Goal: Information Seeking & Learning: Learn about a topic

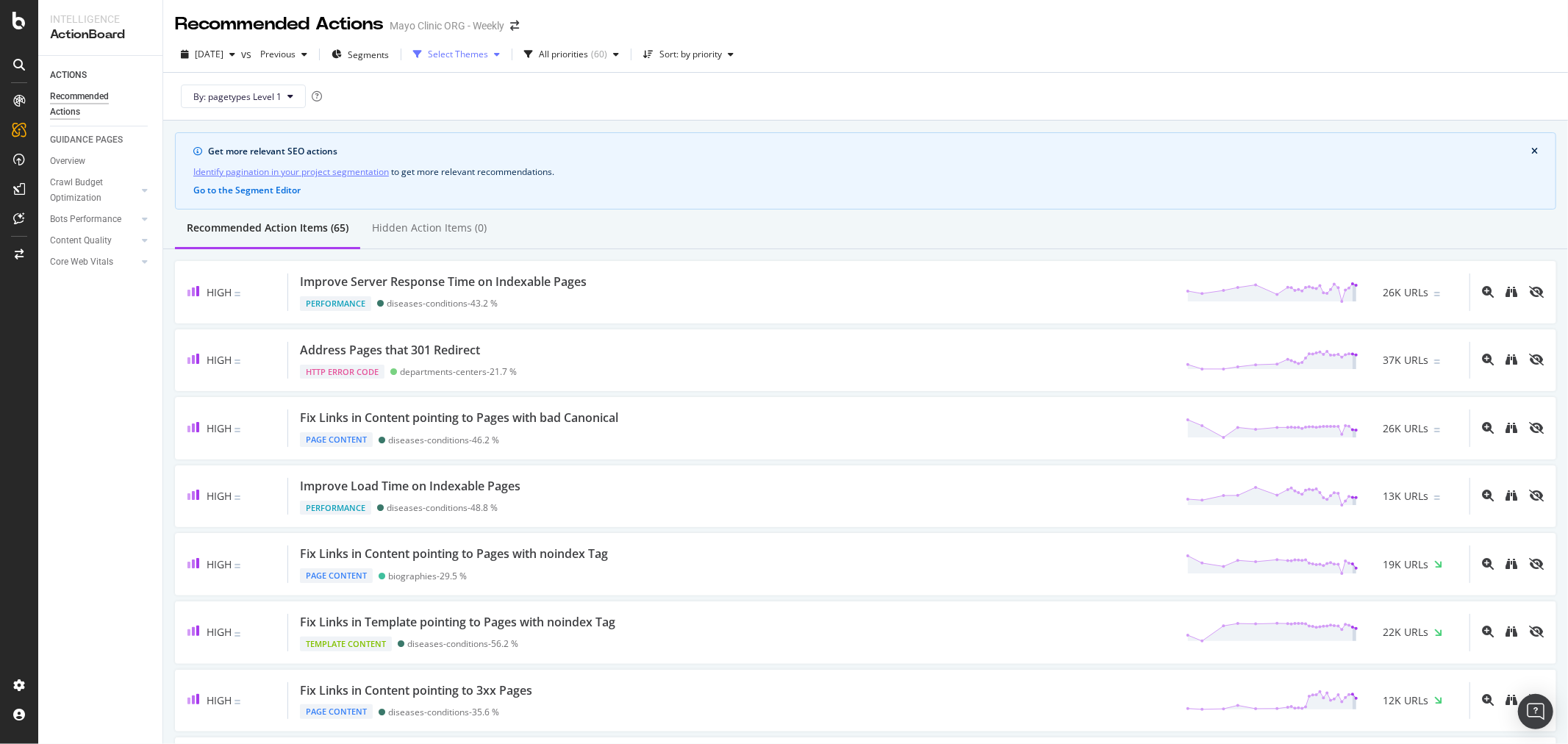
click at [489, 55] on div "Select Themes" at bounding box center [458, 54] width 61 height 9
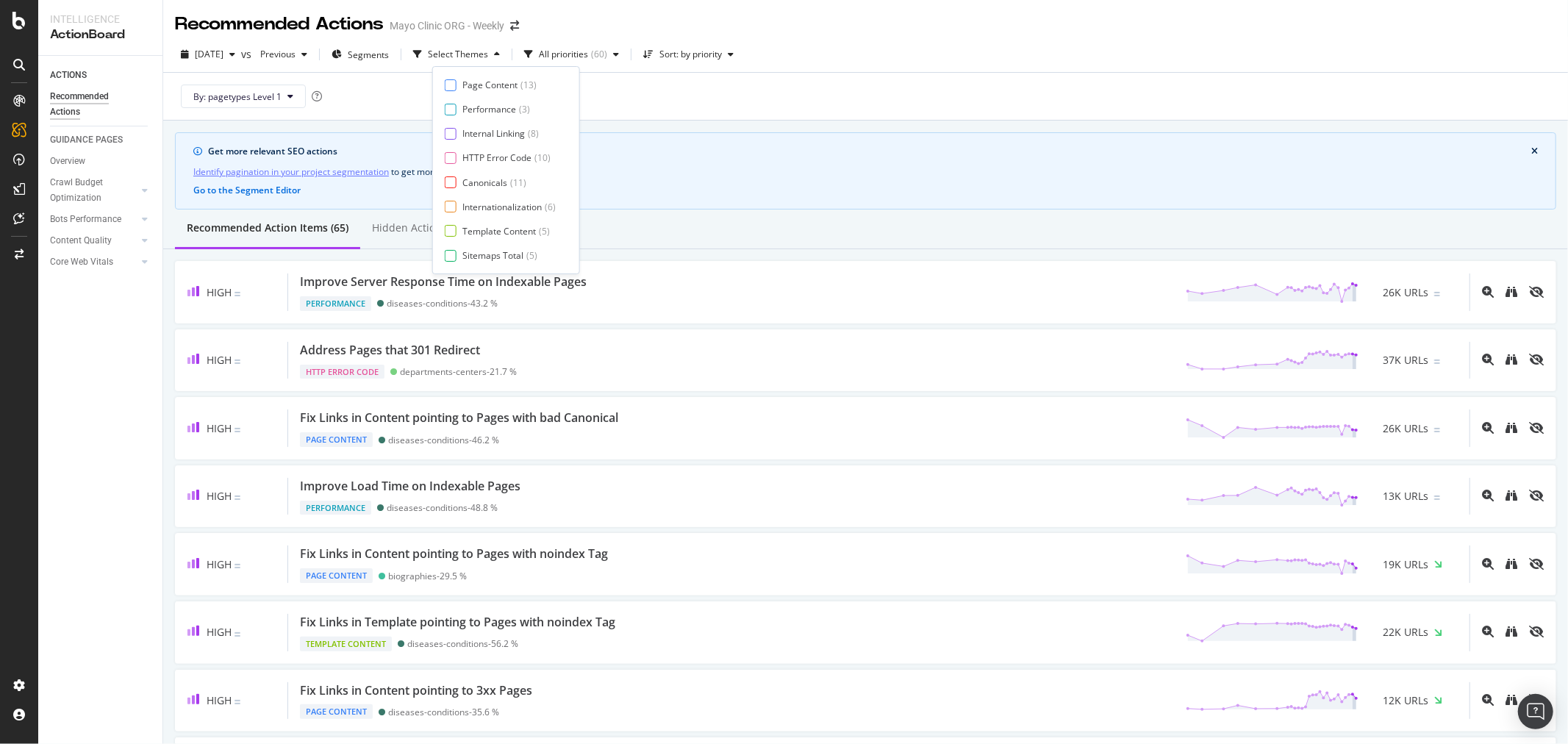
click at [362, 78] on div "By: pagetypes Level 1" at bounding box center [865, 95] width 1381 height 47
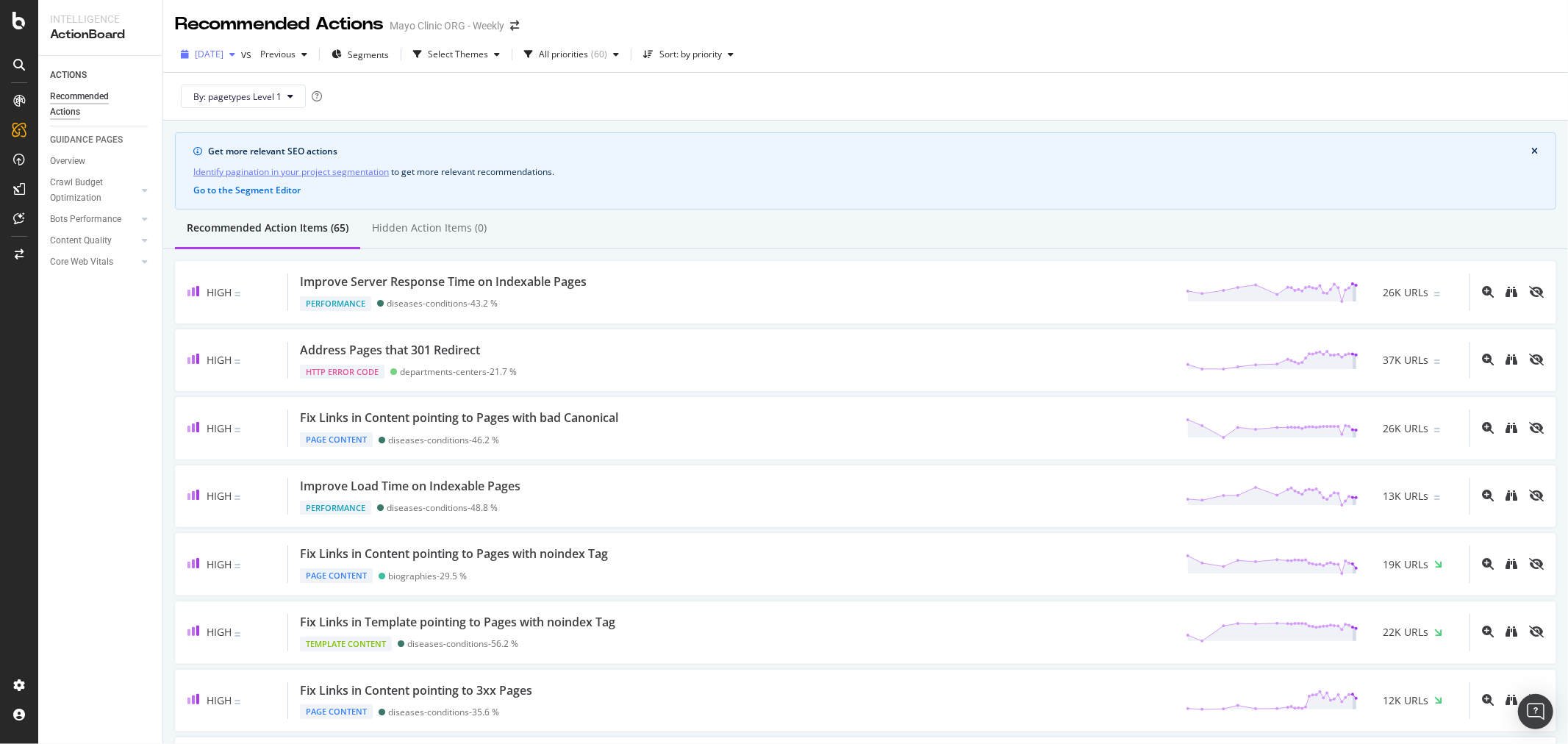
click at [208, 56] on span "[DATE]" at bounding box center [209, 54] width 29 height 13
click at [260, 123] on div "[DATE] 226K URLs" at bounding box center [272, 133] width 175 height 21
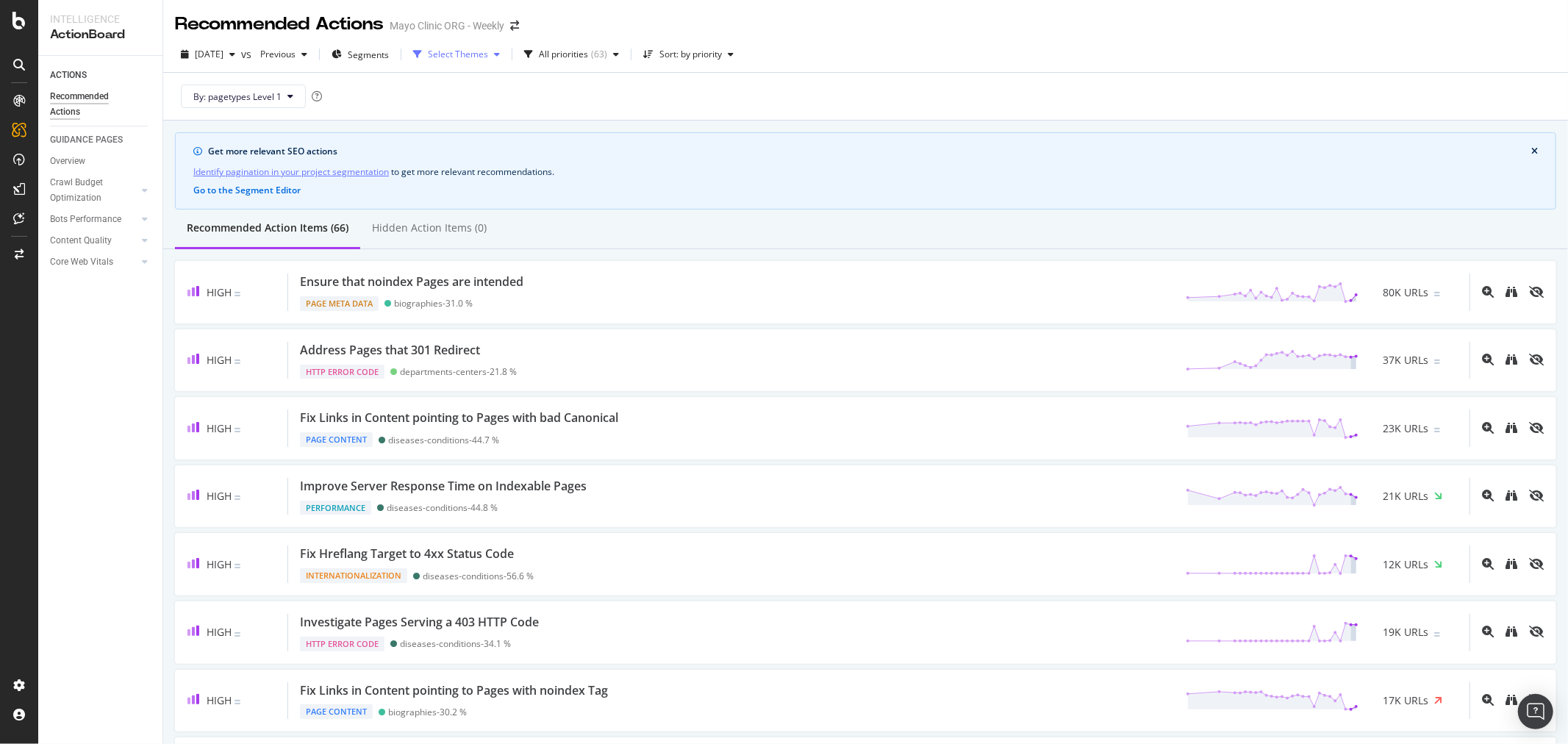
click at [489, 58] on div "Select Themes" at bounding box center [458, 54] width 61 height 9
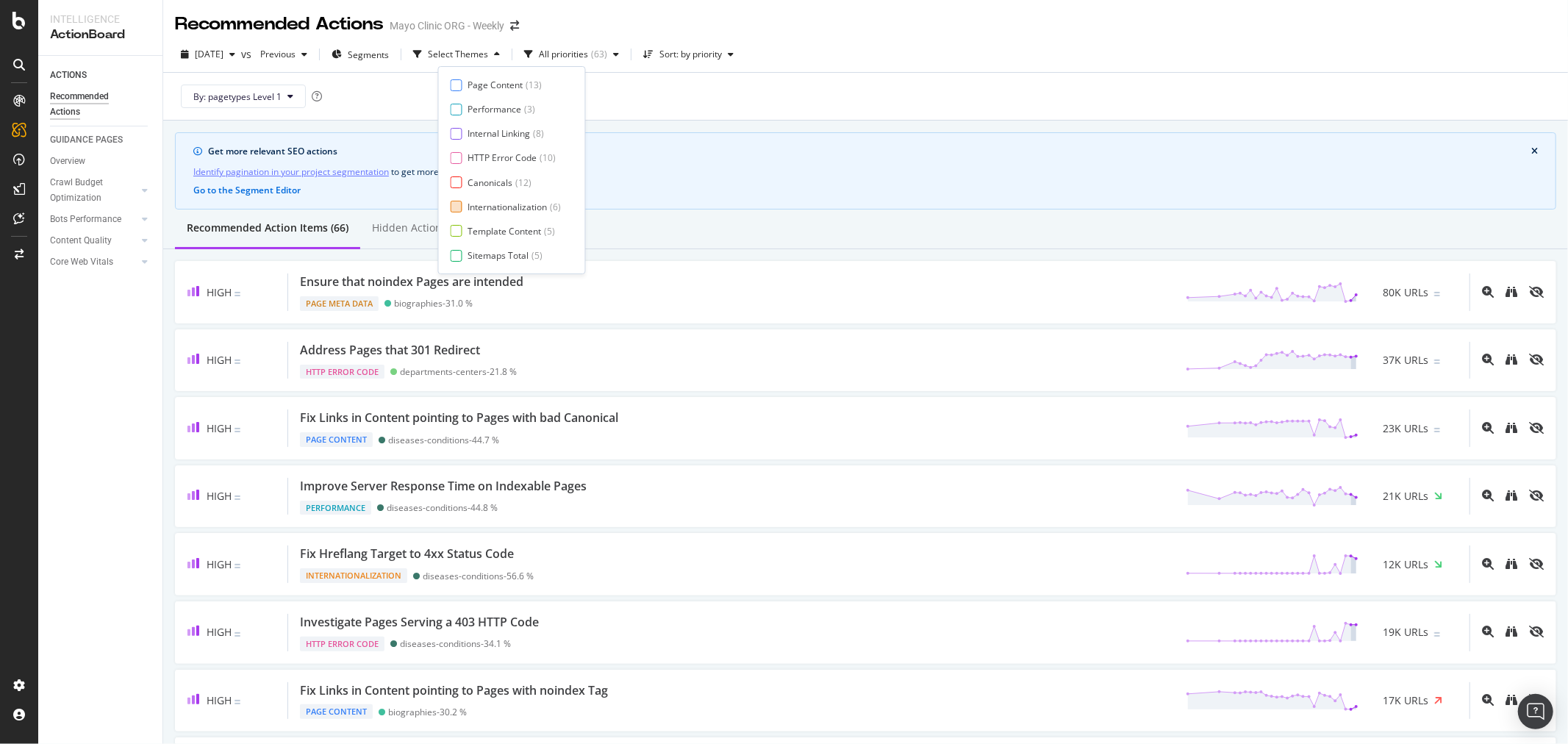
click at [491, 203] on div "Internationalization" at bounding box center [508, 207] width 79 height 13
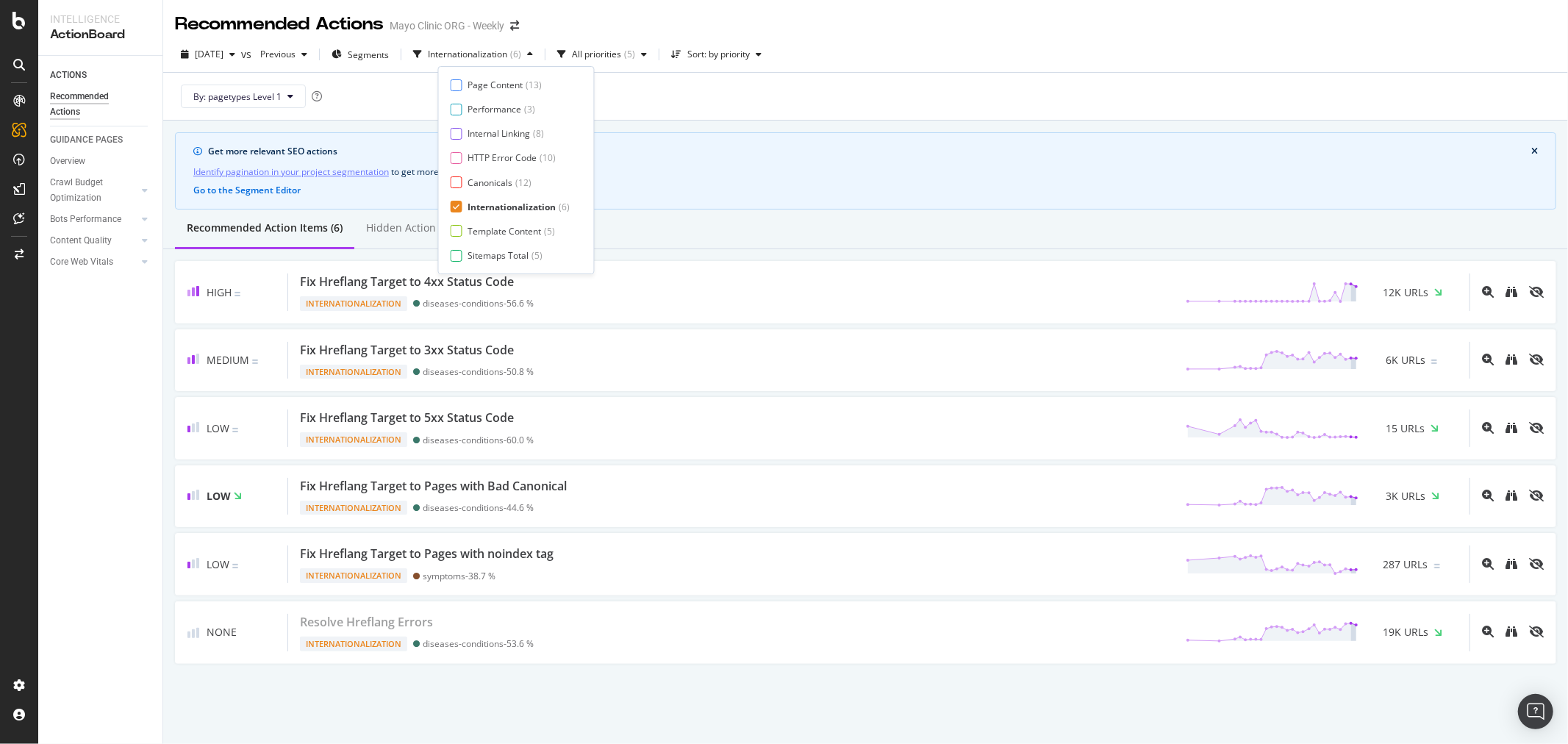
click at [735, 171] on div "Identify pagination in your project segmentation to get more relevant recommend…" at bounding box center [866, 172] width 1345 height 16
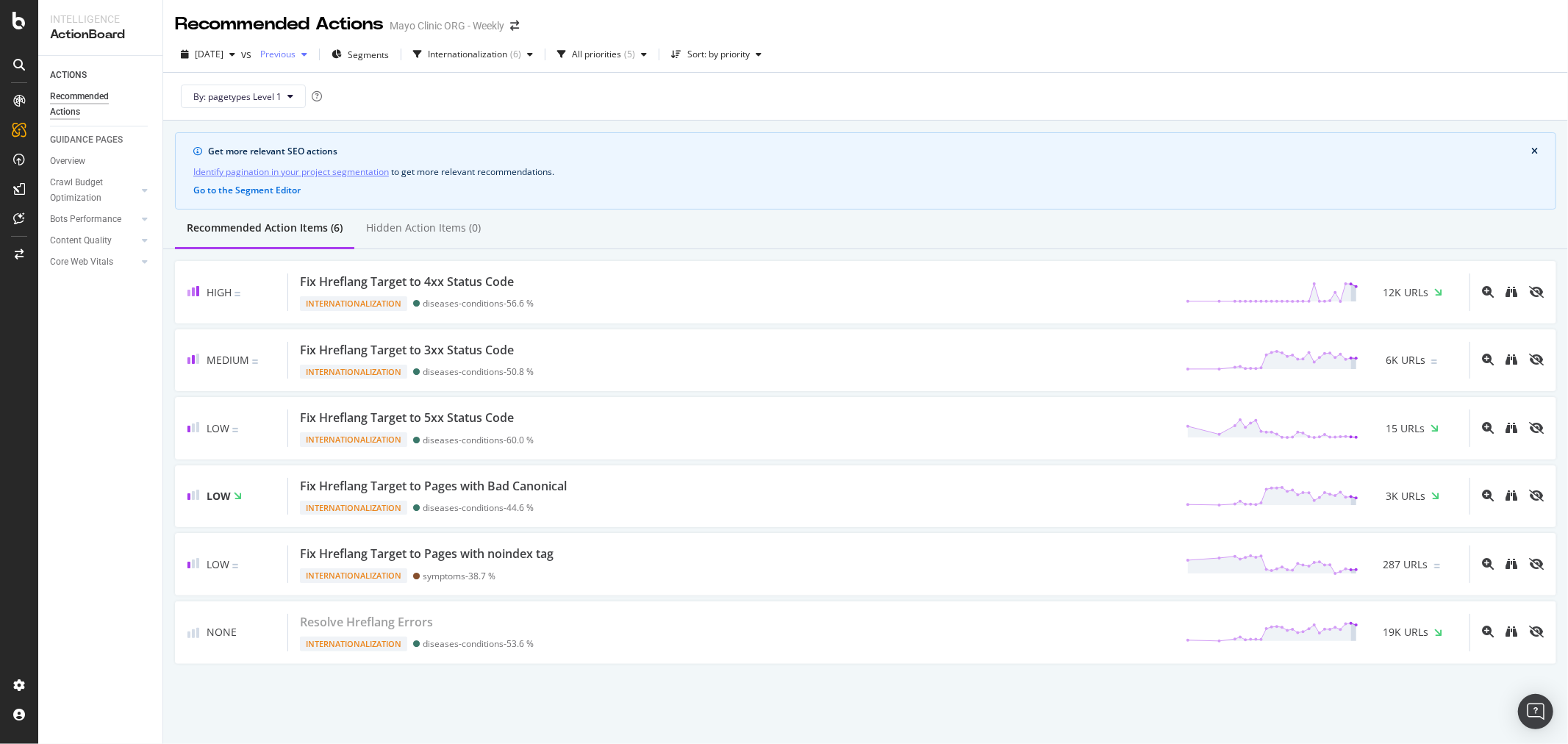
click at [296, 53] on span "Previous" at bounding box center [274, 54] width 41 height 13
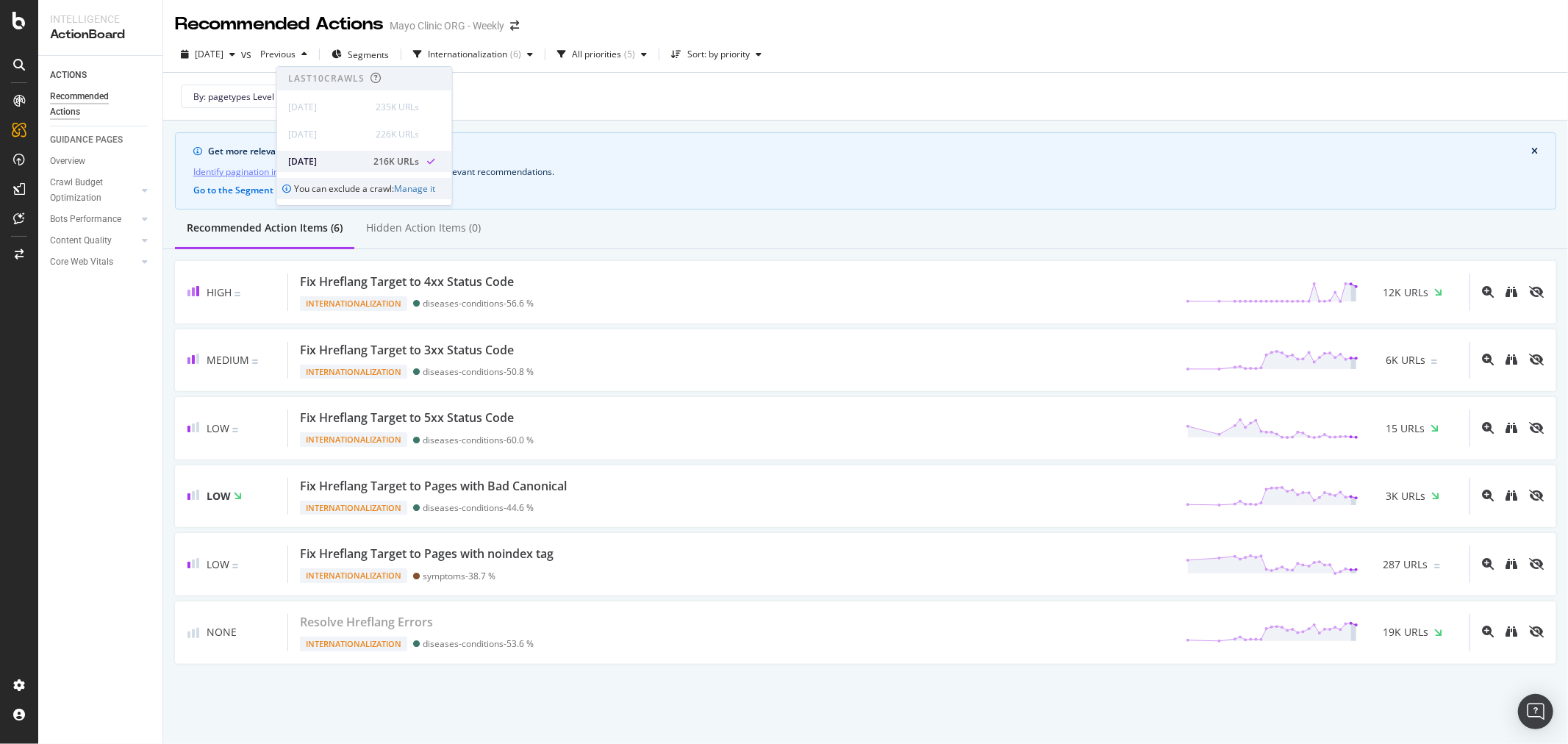
scroll to position [81, 0]
click at [383, 156] on div "227K URLs" at bounding box center [398, 161] width 44 height 13
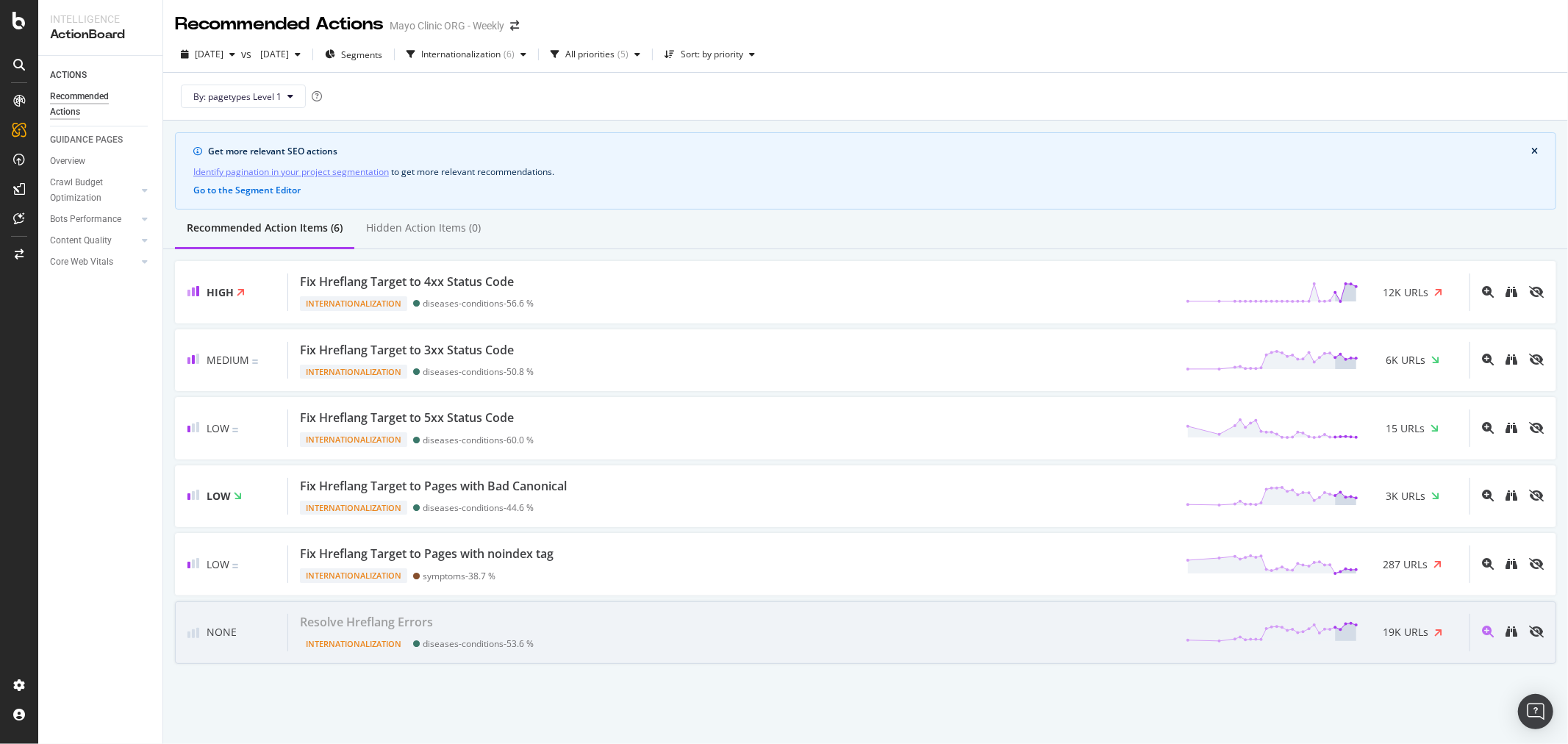
click at [1403, 627] on span "19K URLs" at bounding box center [1406, 632] width 46 height 15
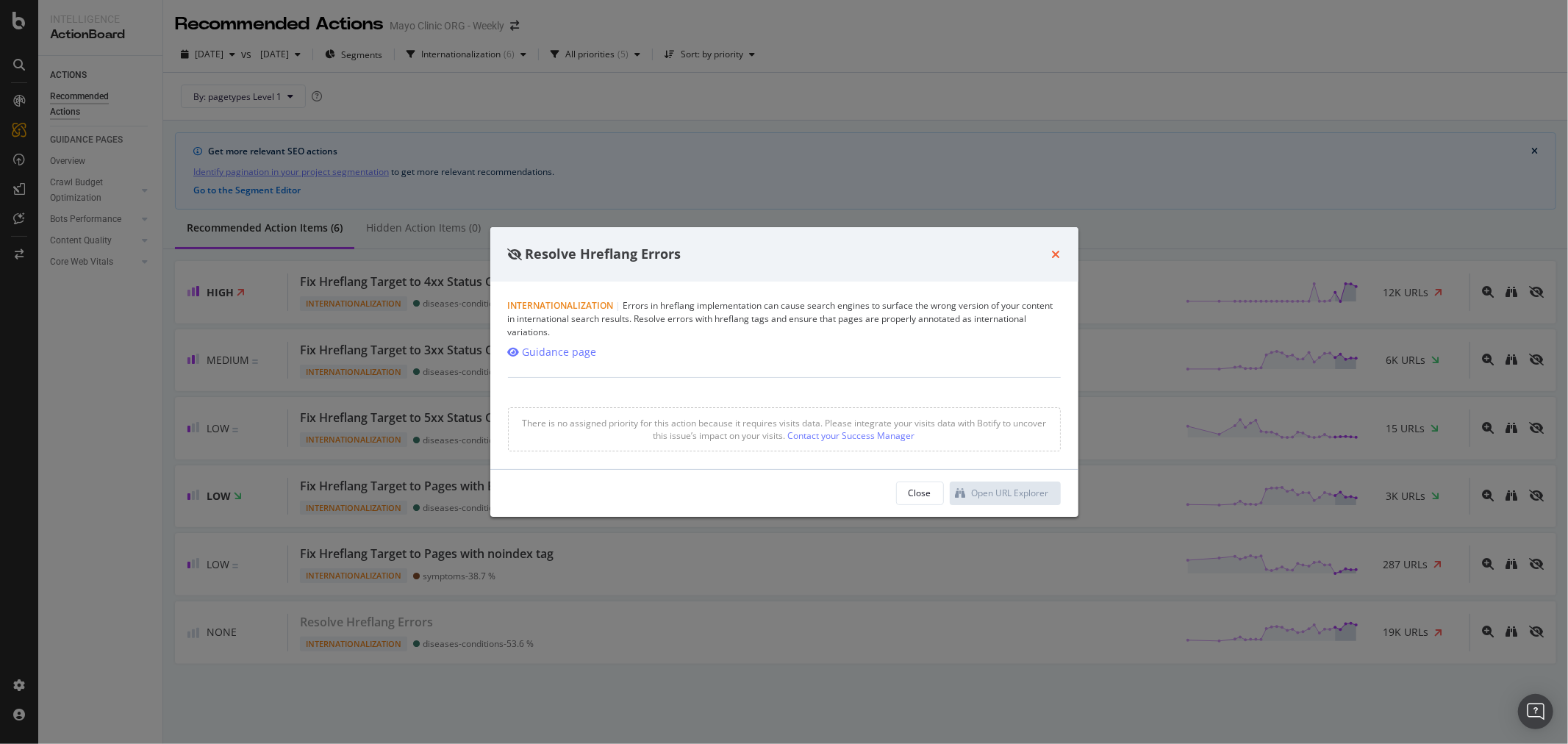
click at [1054, 251] on icon "times" at bounding box center [1056, 254] width 9 height 12
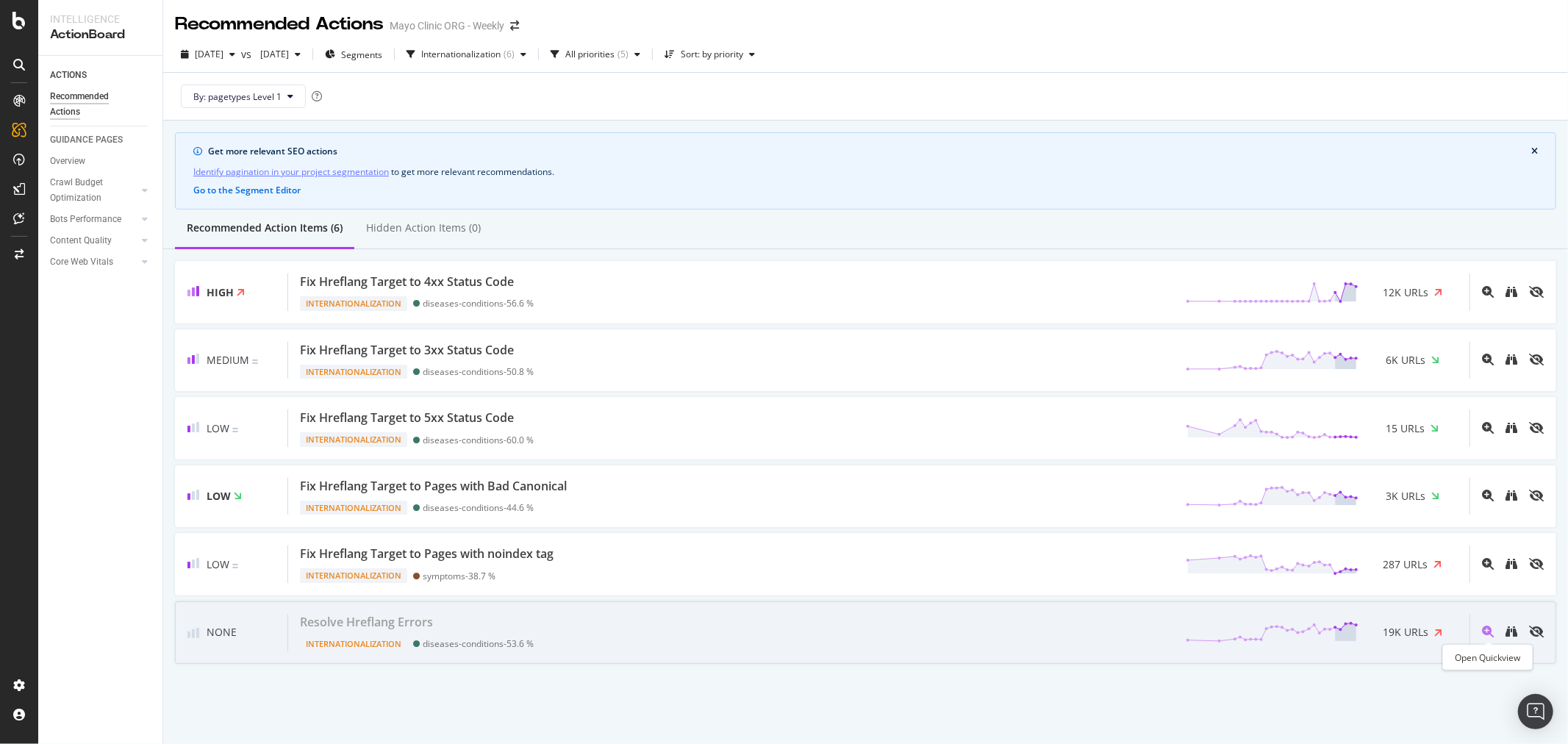
click at [1485, 633] on icon "magnifying-glass-plus" at bounding box center [1488, 632] width 12 height 12
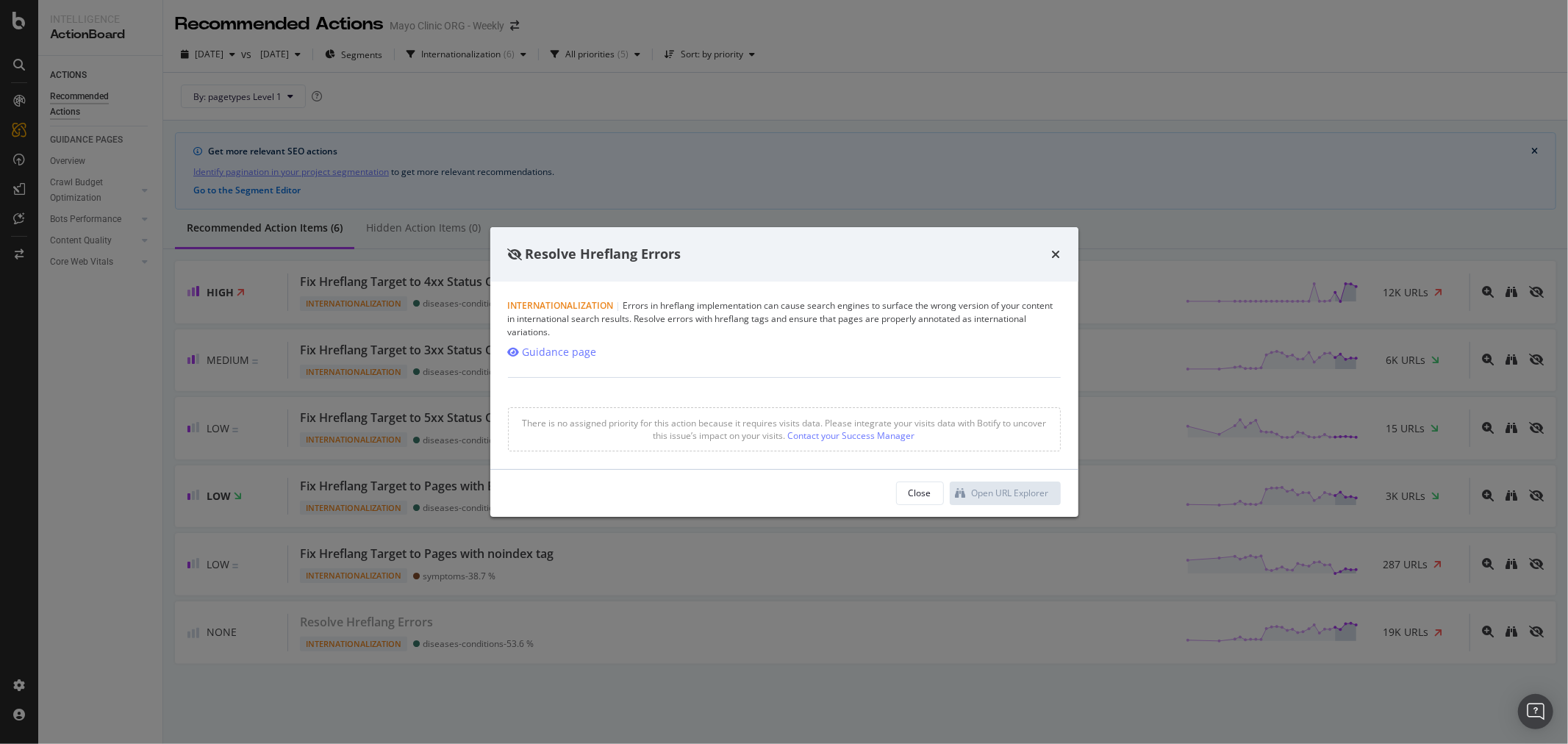
click at [1047, 259] on div "Resolve Hreflang Errors" at bounding box center [784, 254] width 553 height 19
click at [1052, 258] on div "Resolve Hreflang Errors" at bounding box center [784, 254] width 553 height 19
click at [1055, 253] on icon "times" at bounding box center [1056, 254] width 9 height 12
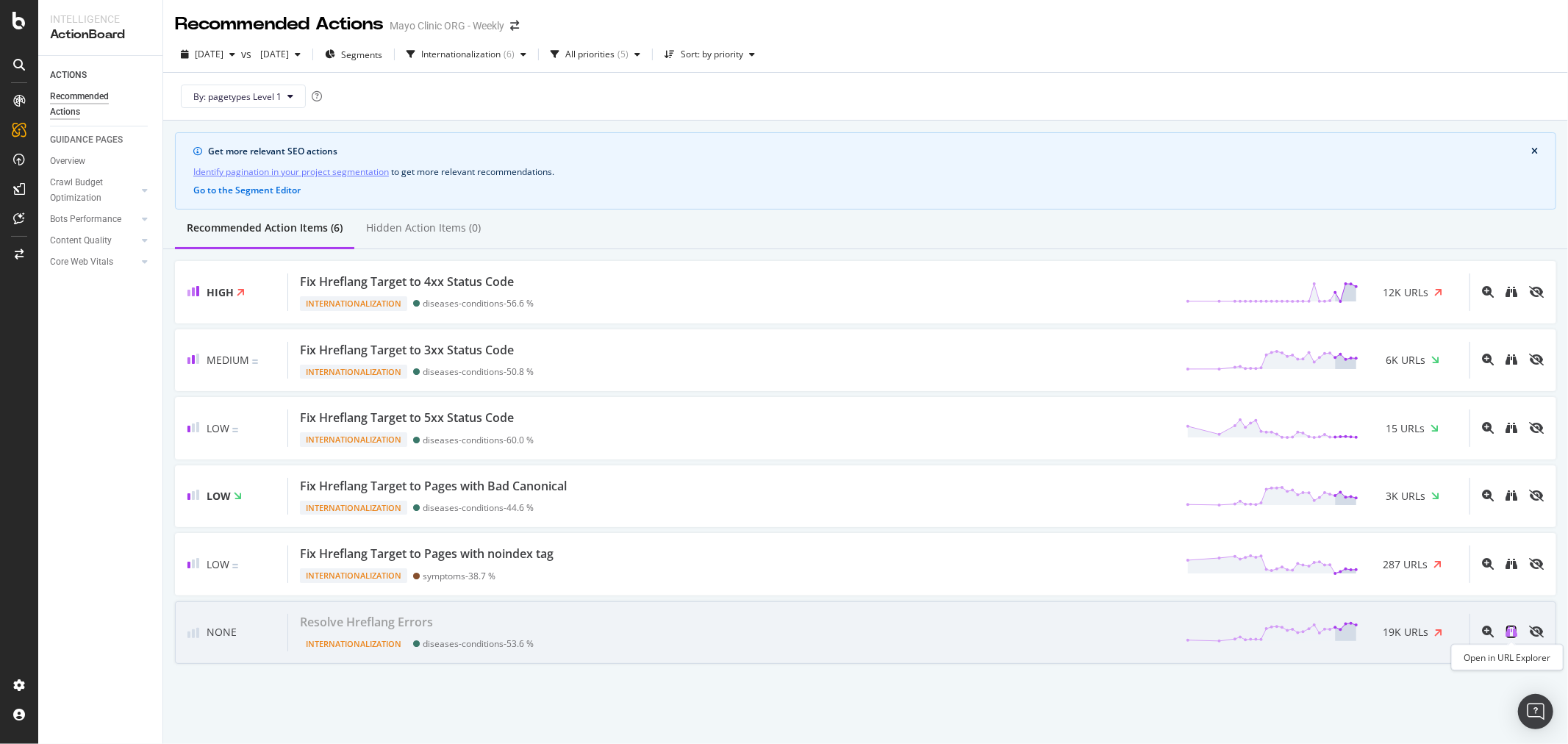
click at [1515, 626] on icon "binoculars" at bounding box center [1511, 632] width 12 height 12
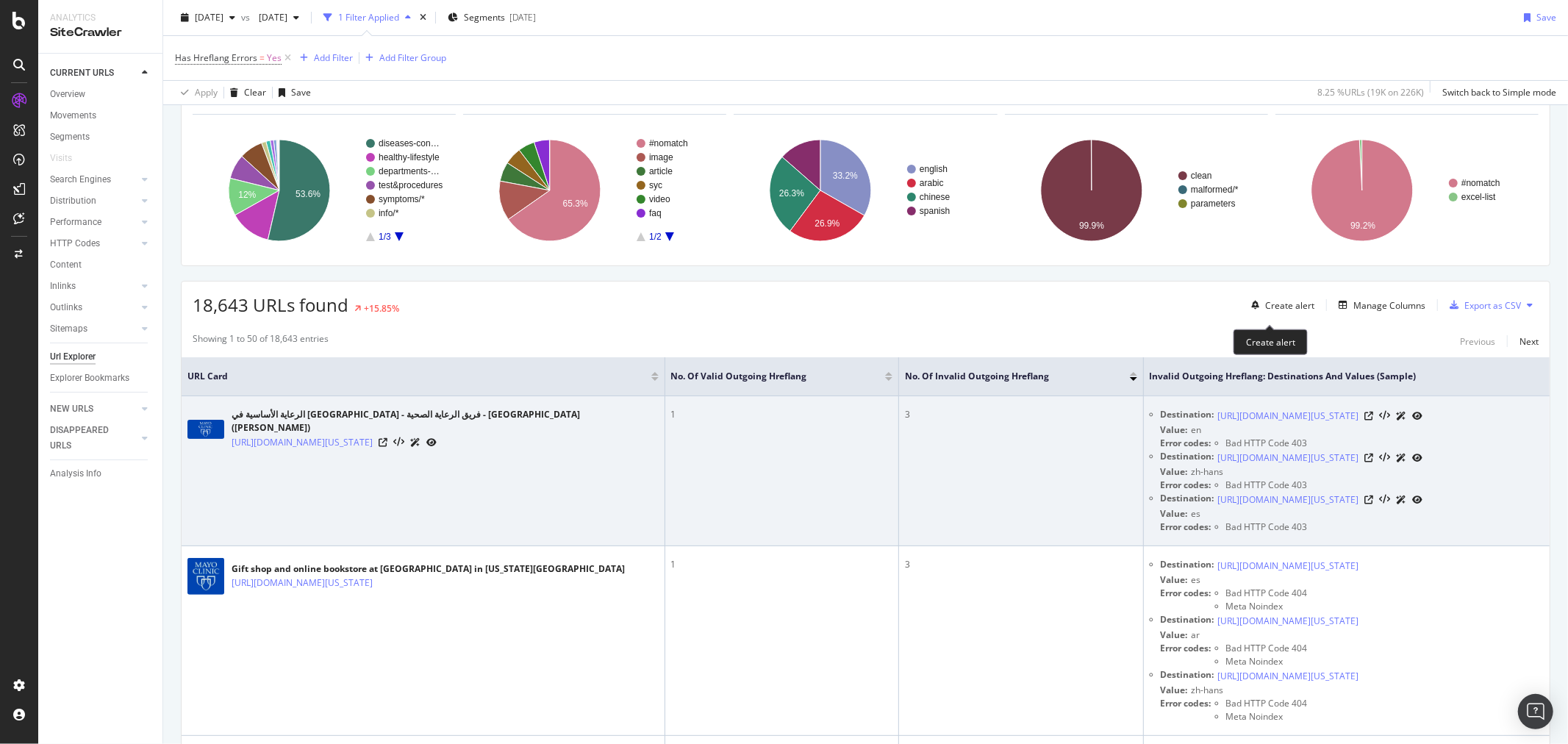
scroll to position [81, 0]
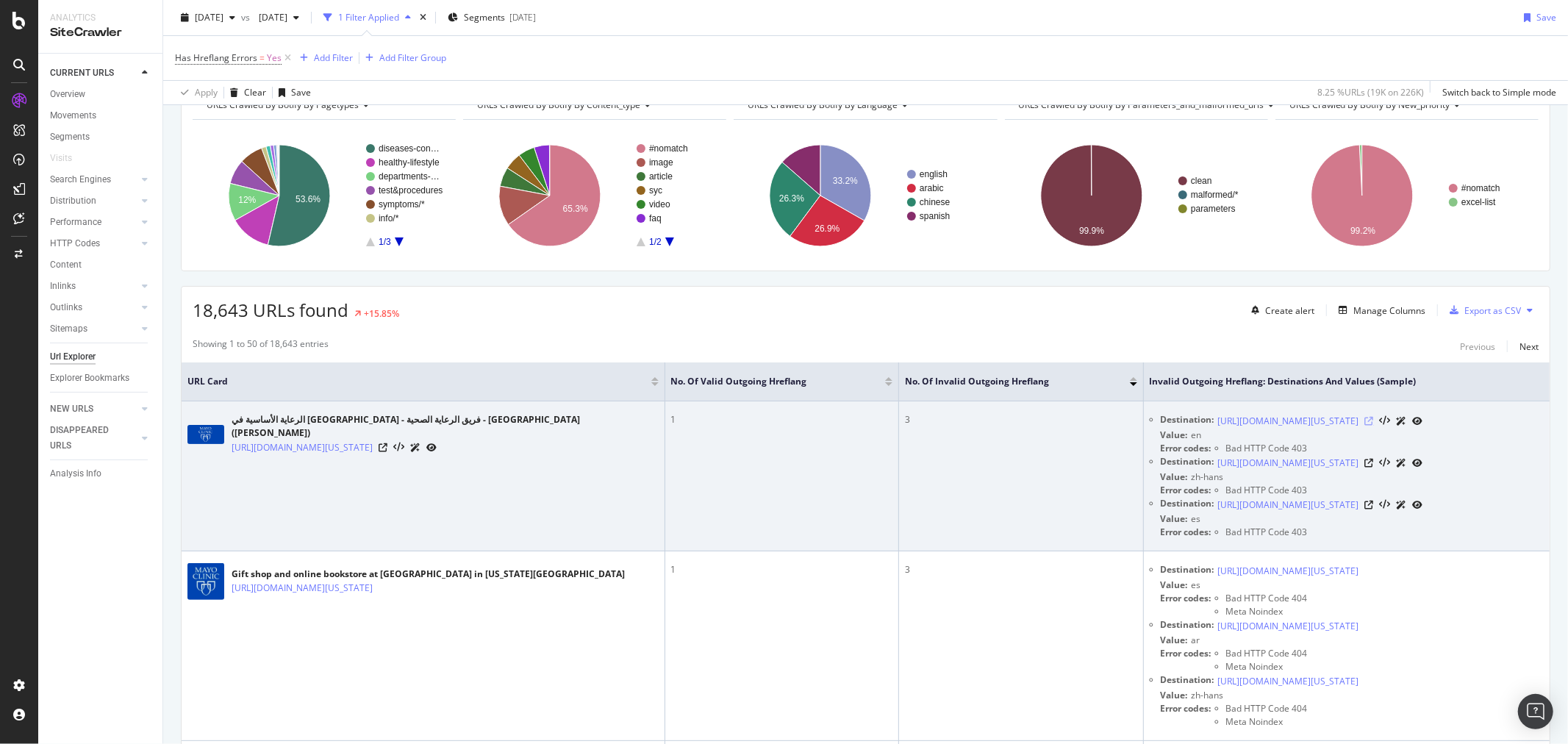
click at [1374, 426] on icon at bounding box center [1369, 421] width 9 height 9
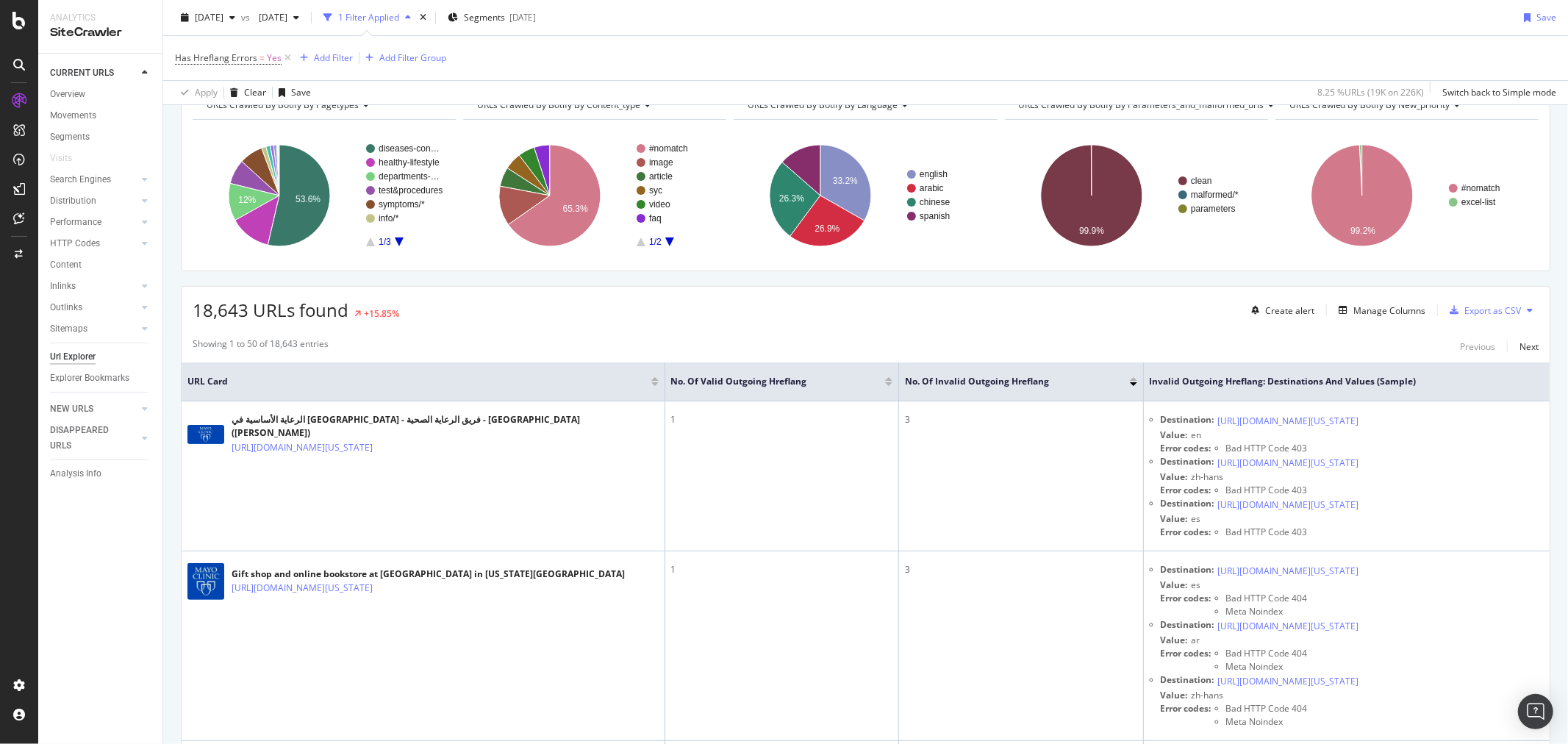
scroll to position [0, 0]
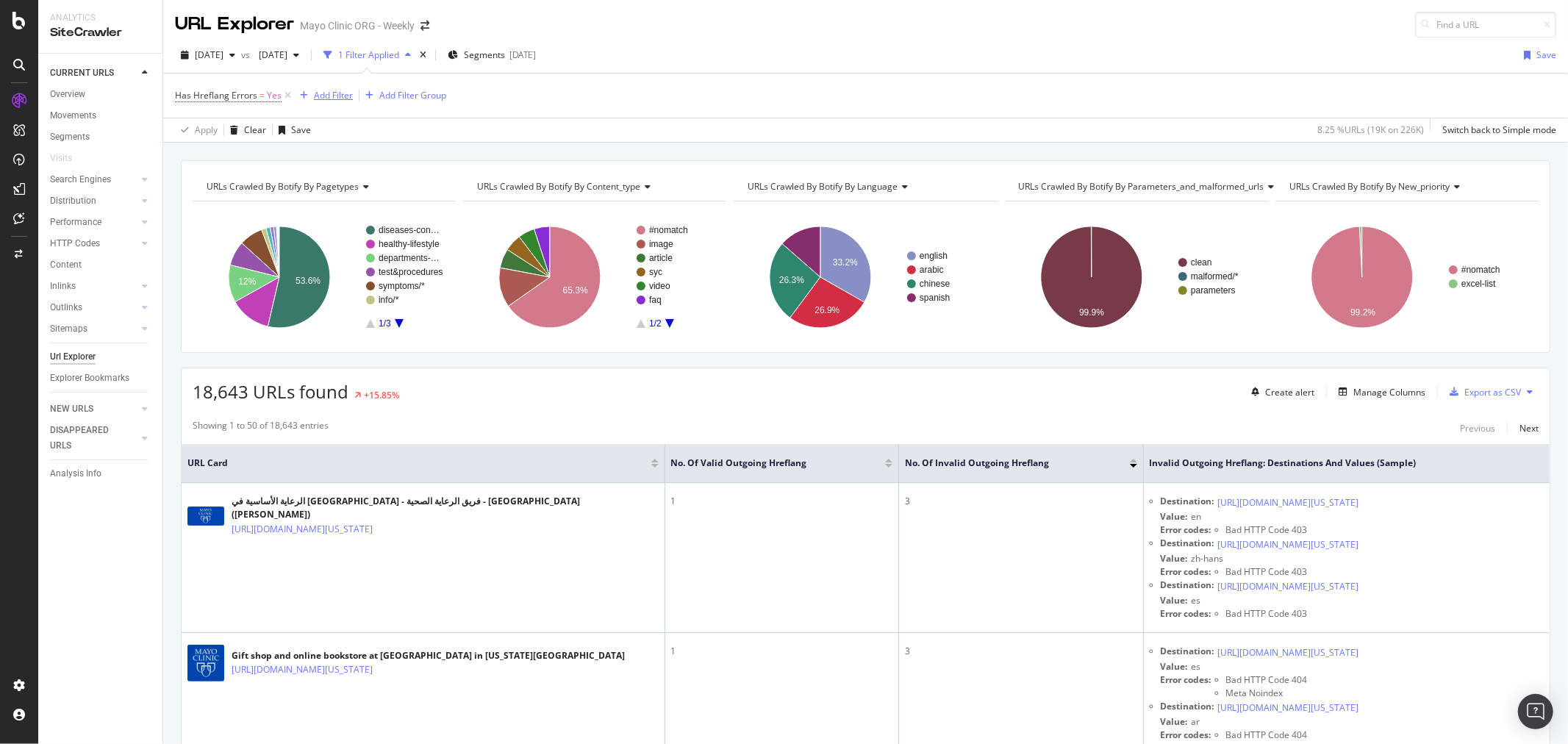
click at [333, 97] on div "Add Filter" at bounding box center [333, 95] width 39 height 13
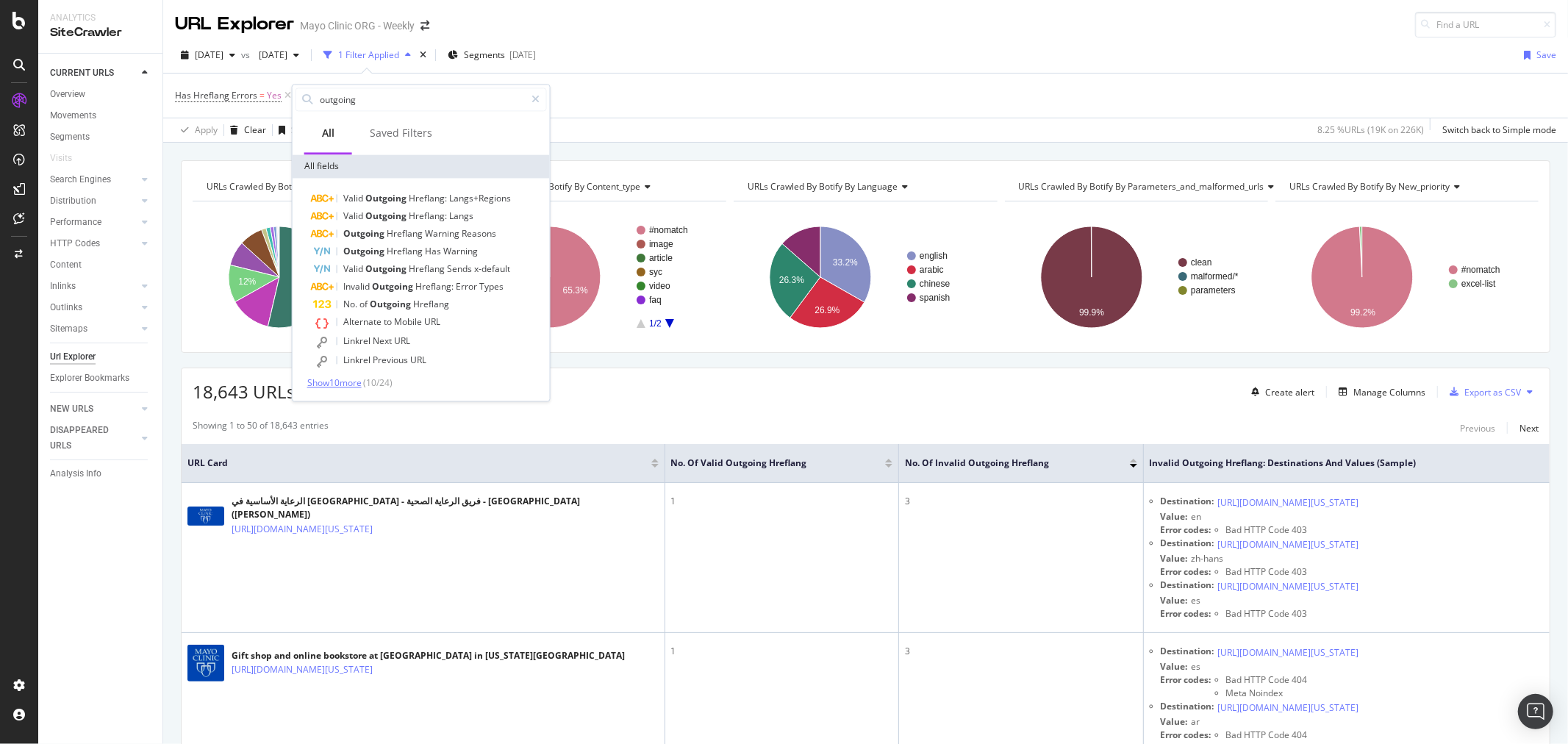
type input "outgoing"
click at [347, 383] on span "Show 10 more" at bounding box center [334, 382] width 55 height 13
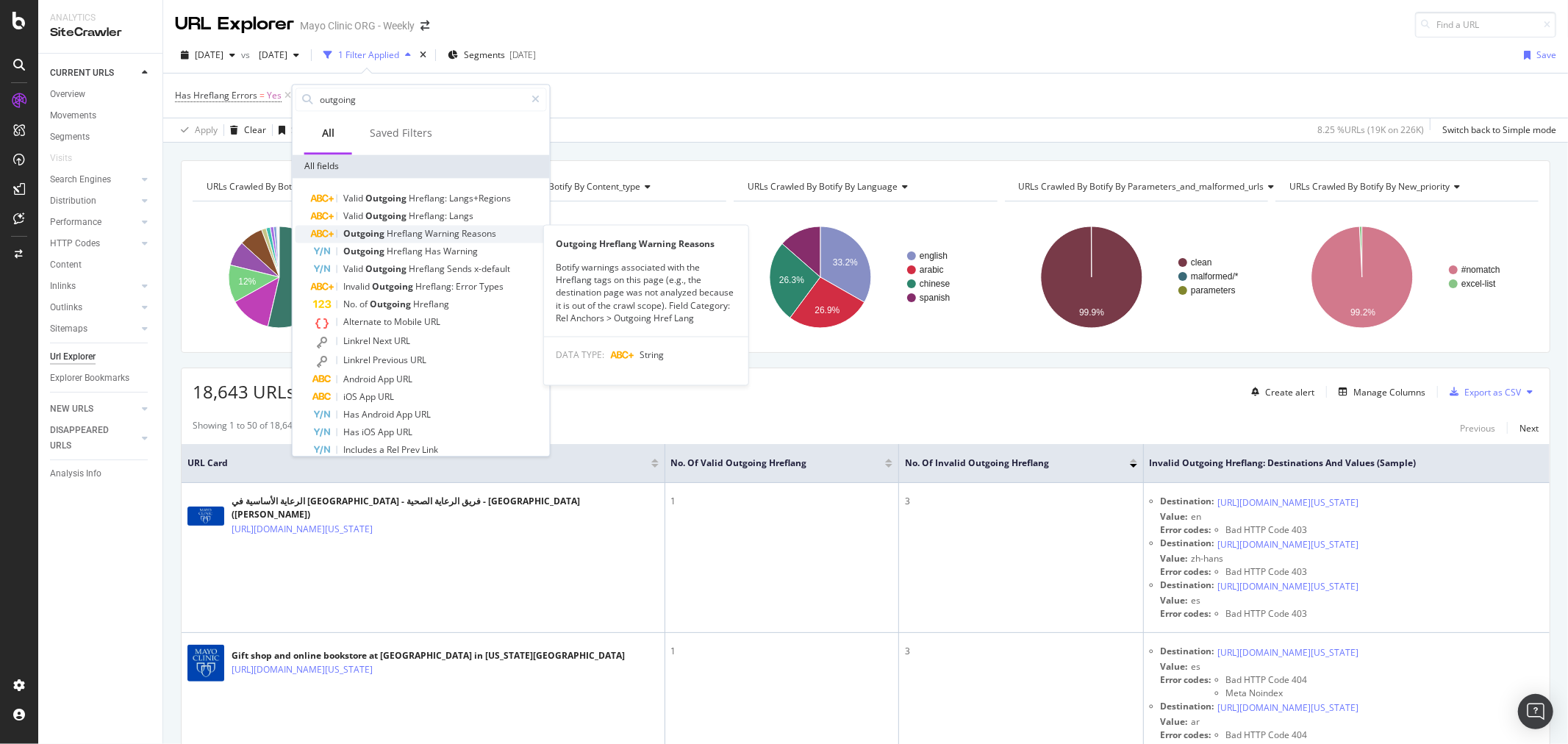
click at [431, 233] on span "Warning" at bounding box center [443, 233] width 37 height 13
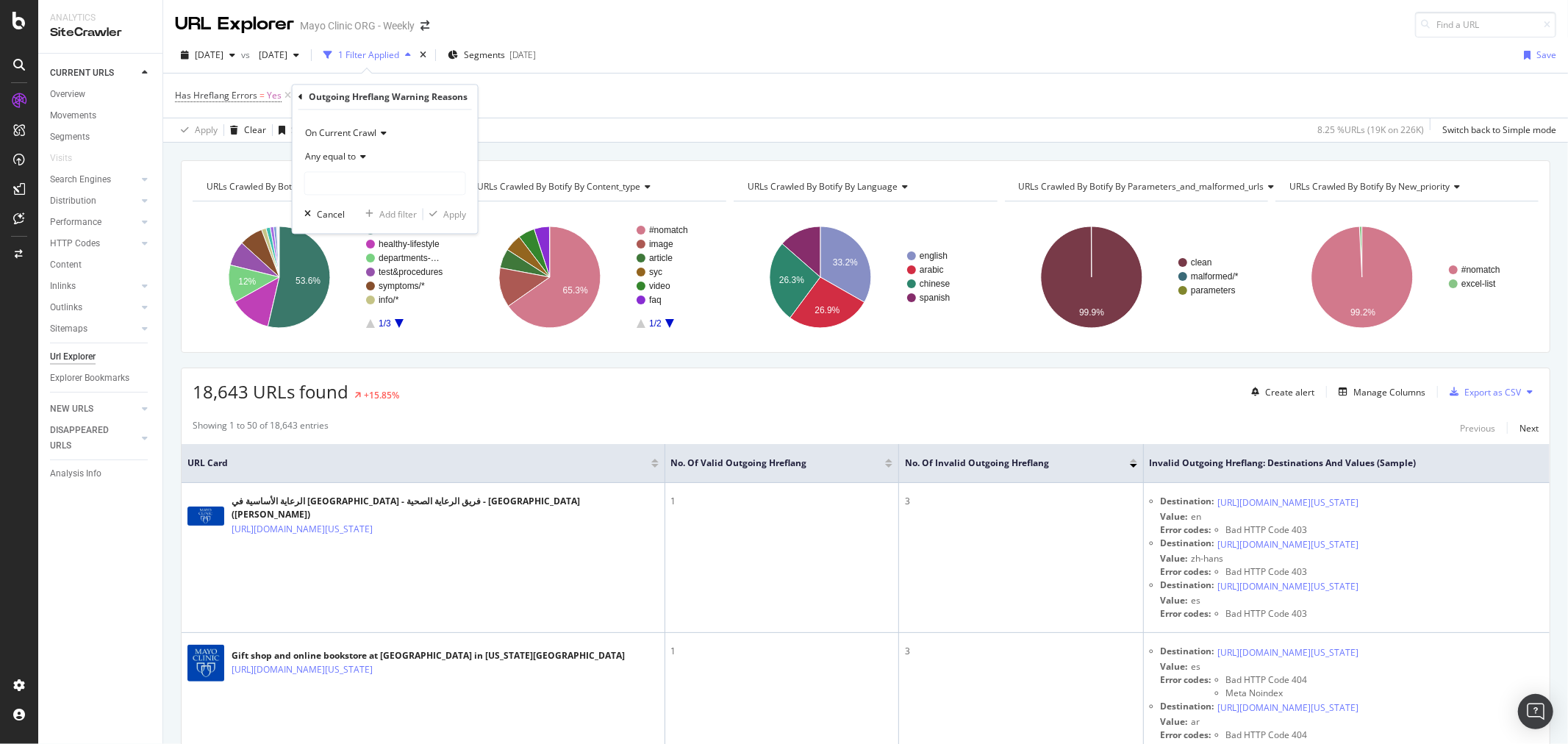
click at [350, 158] on span "Any equal to" at bounding box center [330, 157] width 51 height 13
click at [1363, 394] on div "Manage Columns" at bounding box center [1389, 392] width 72 height 13
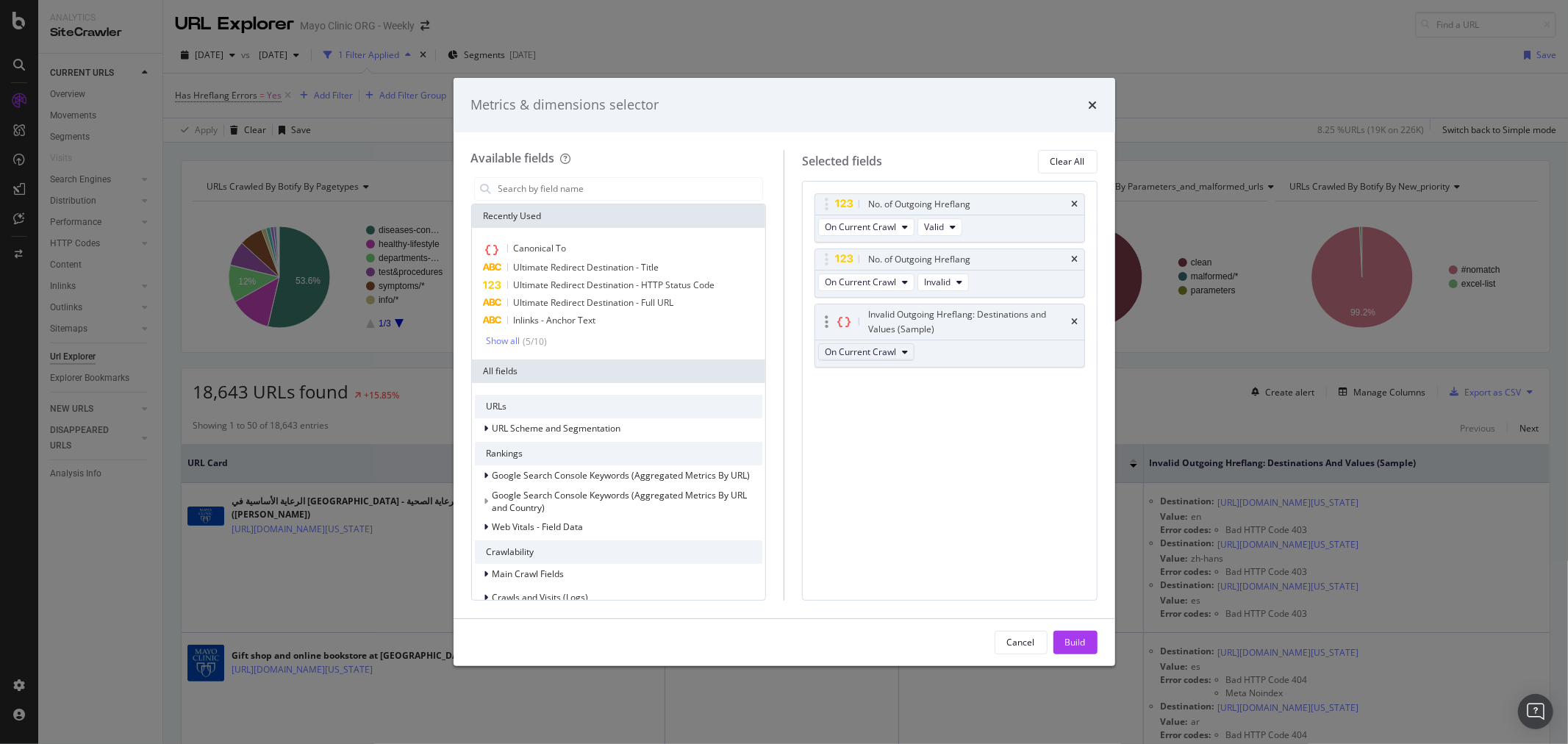
click at [883, 356] on span "On Current Crawl" at bounding box center [861, 352] width 71 height 13
click at [557, 194] on input "modal" at bounding box center [630, 189] width 266 height 22
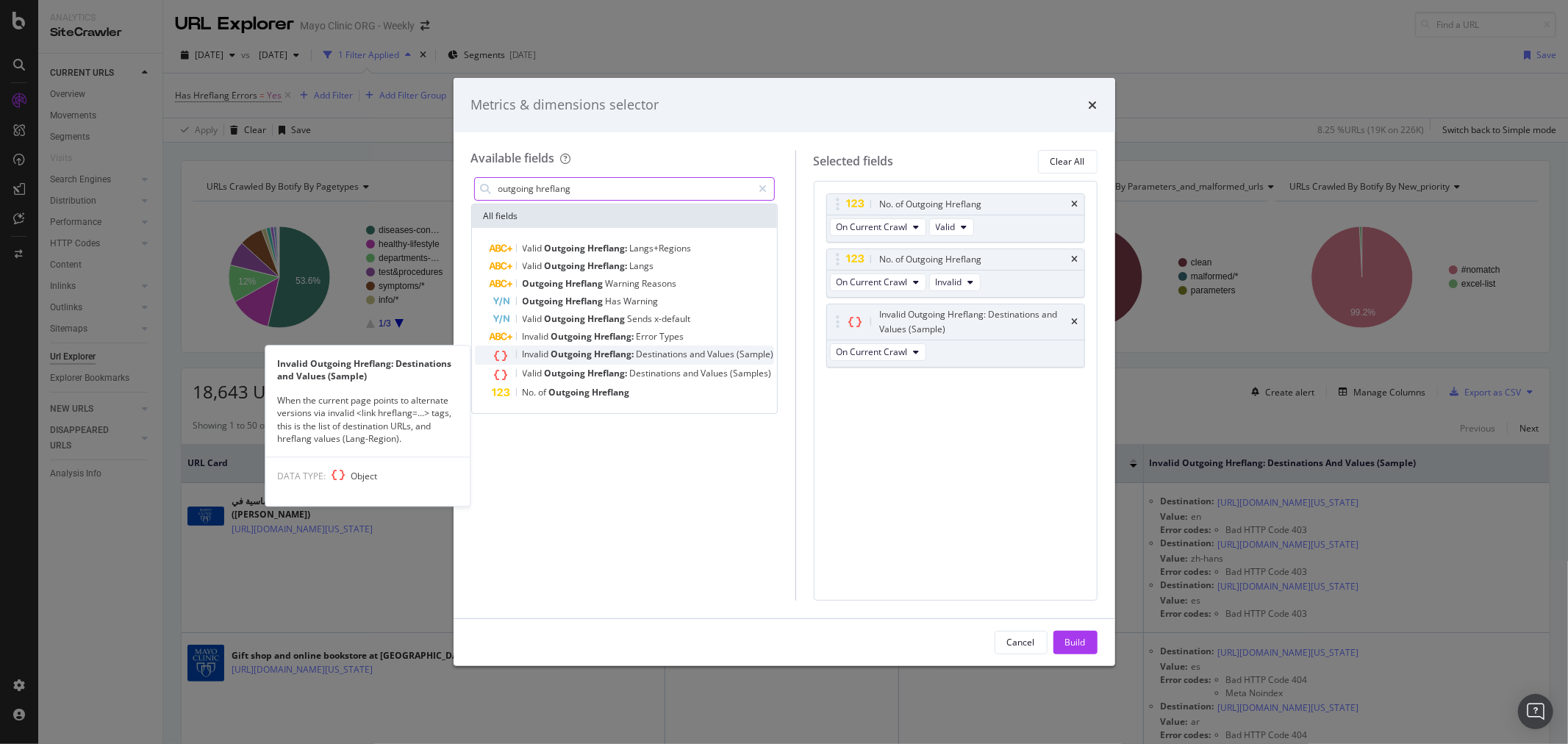
type input "outgoing hreflang"
click at [644, 356] on span "Destinations" at bounding box center [663, 354] width 54 height 13
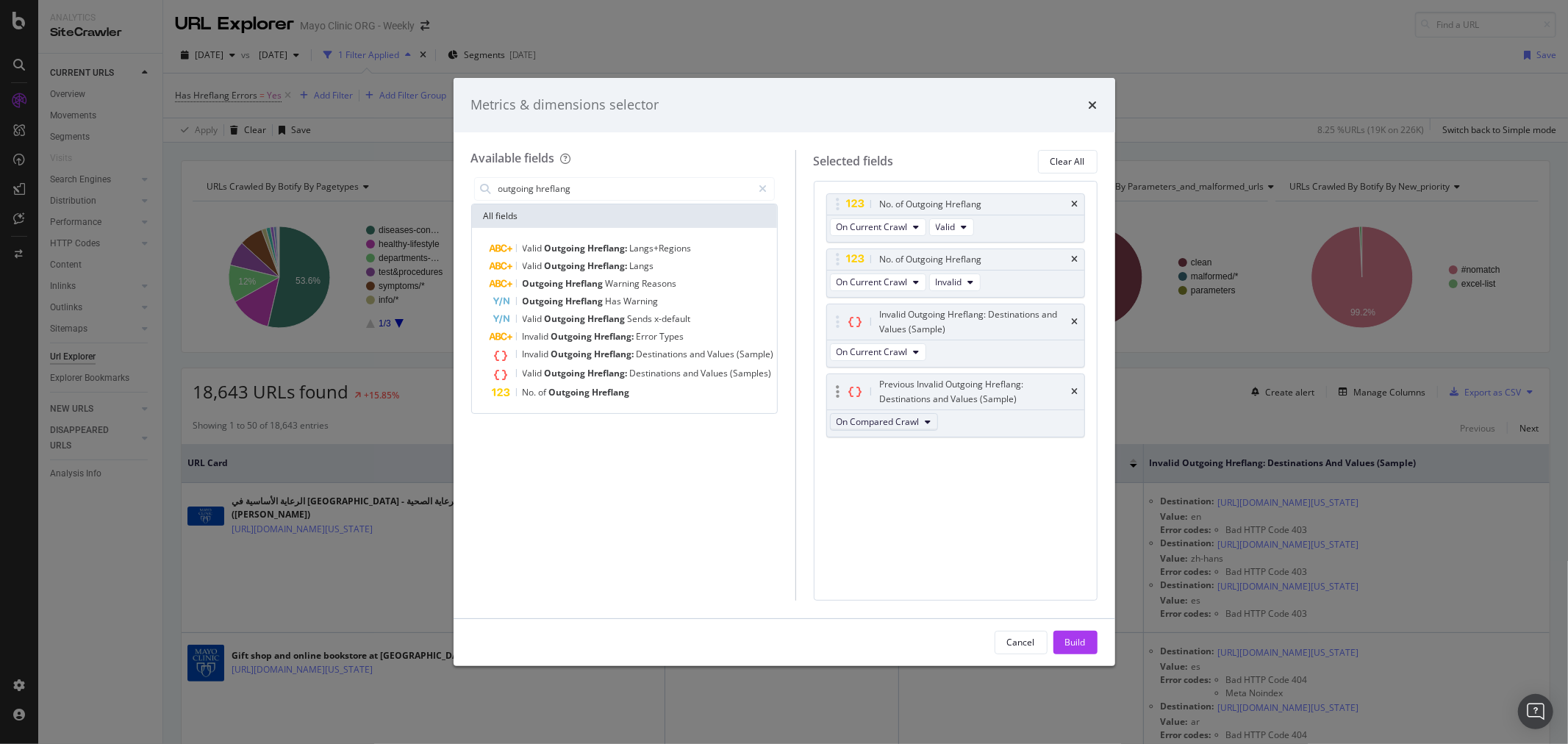
click at [879, 420] on span "On Compared Crawl" at bounding box center [878, 421] width 83 height 13
click at [1018, 633] on button "Cancel" at bounding box center [1021, 643] width 53 height 24
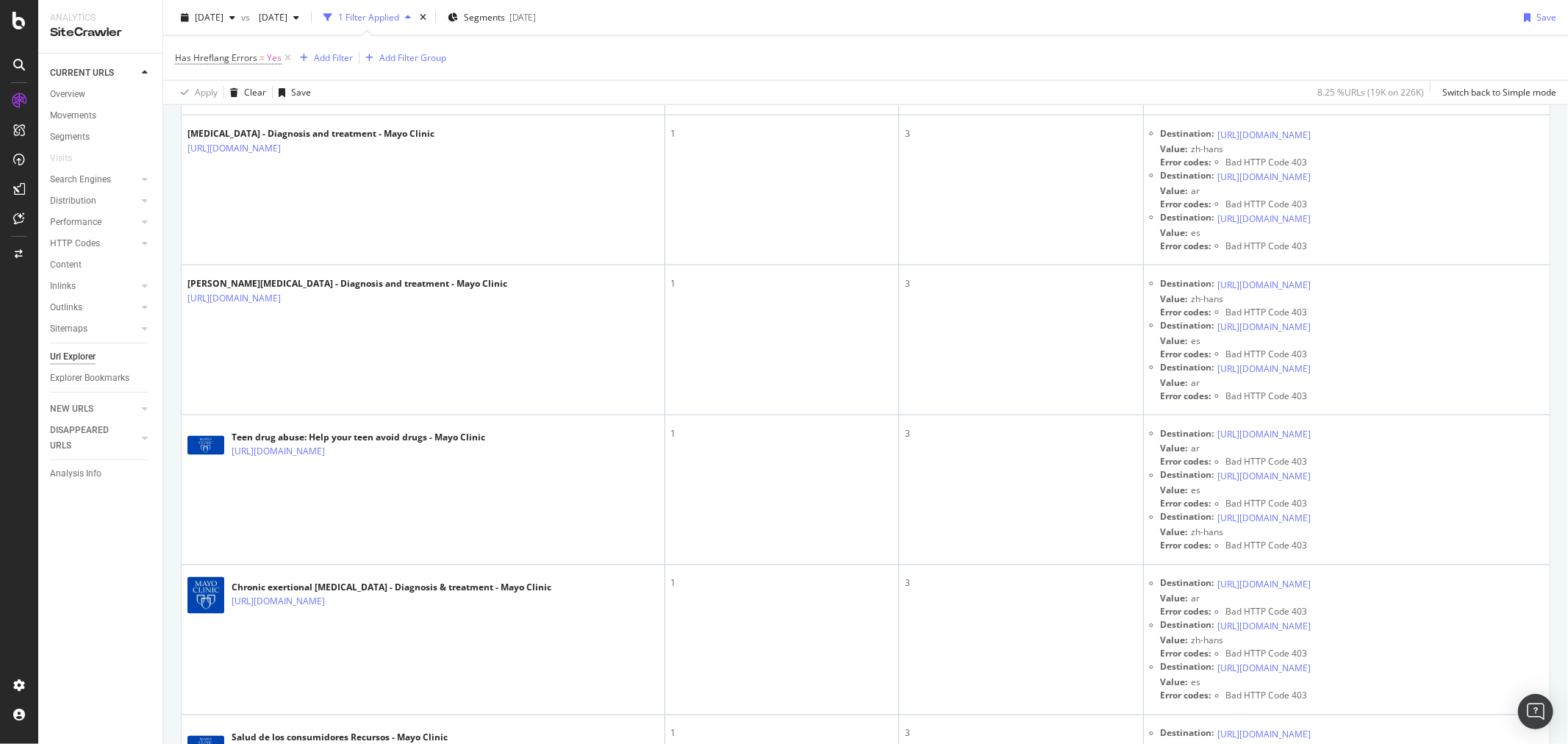
scroll to position [6619, 0]
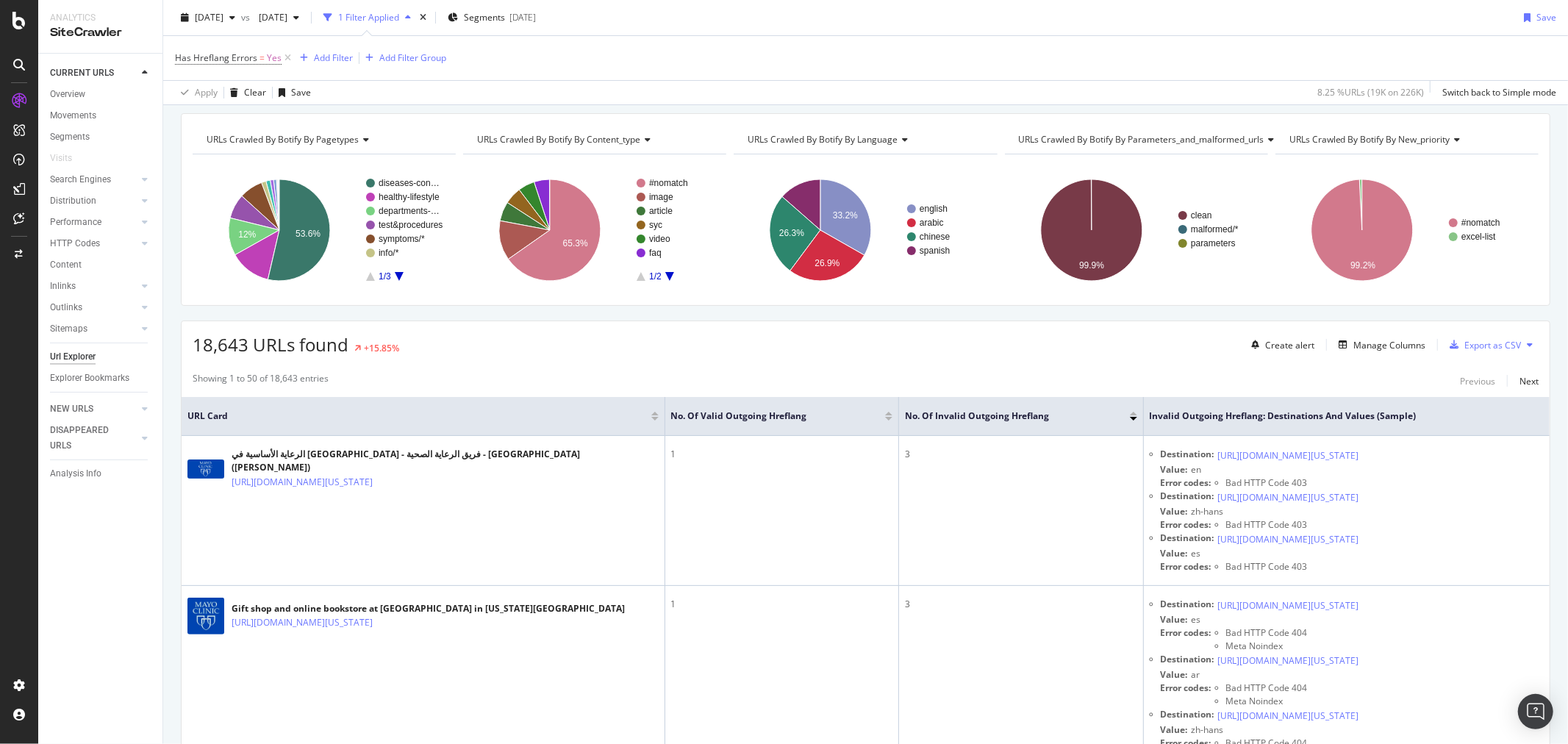
scroll to position [0, 0]
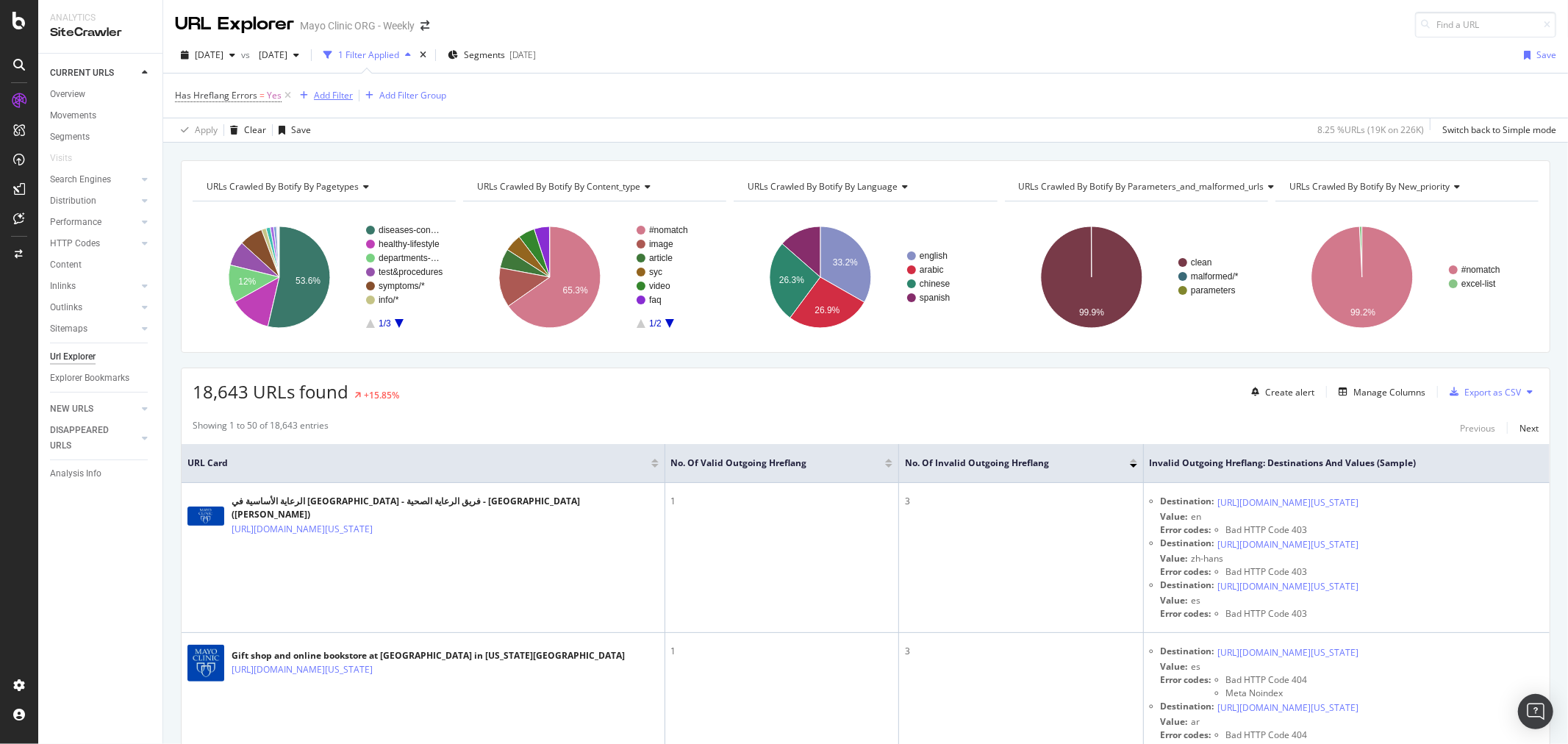
click at [319, 94] on div "Add Filter" at bounding box center [333, 95] width 39 height 13
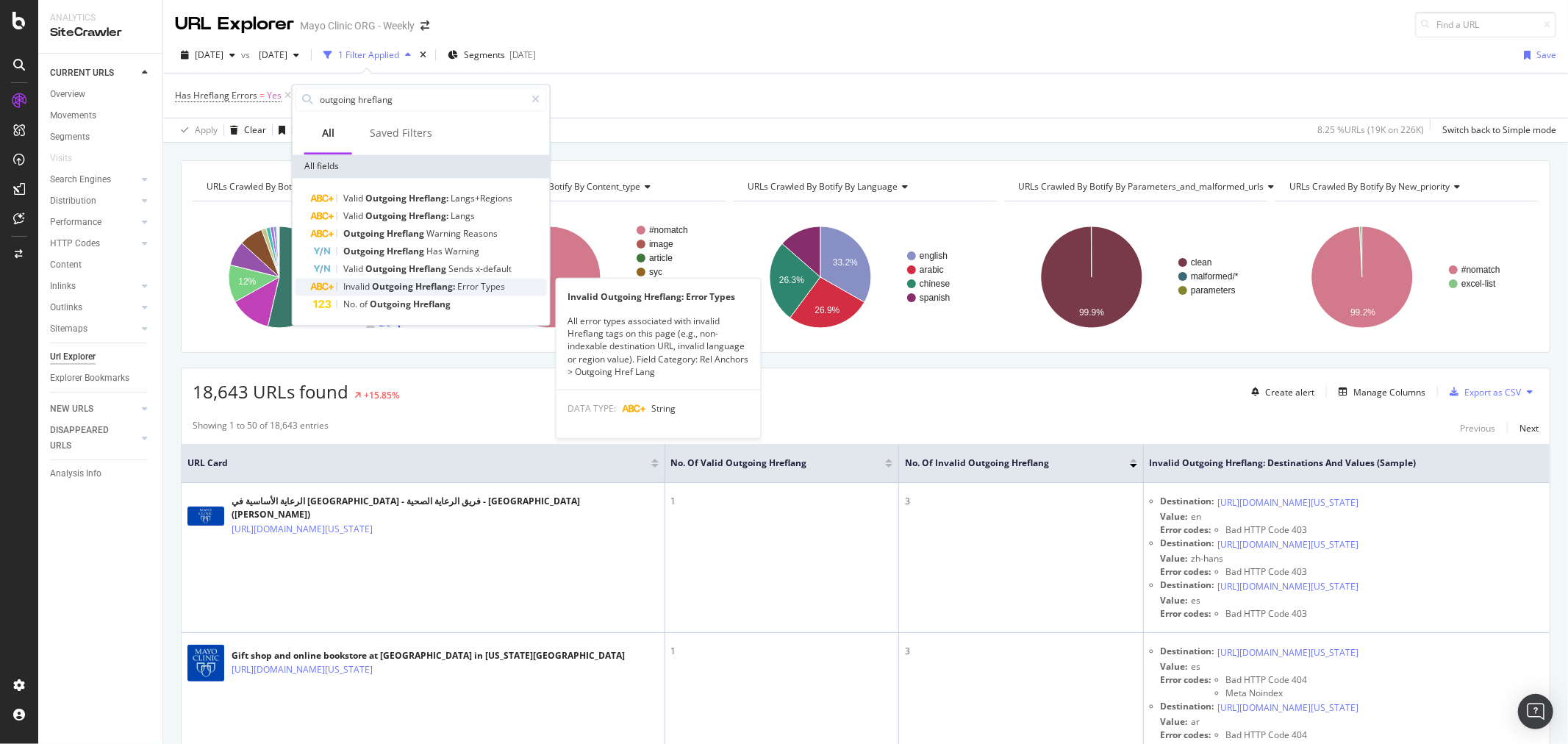
type input "outgoing hreflang"
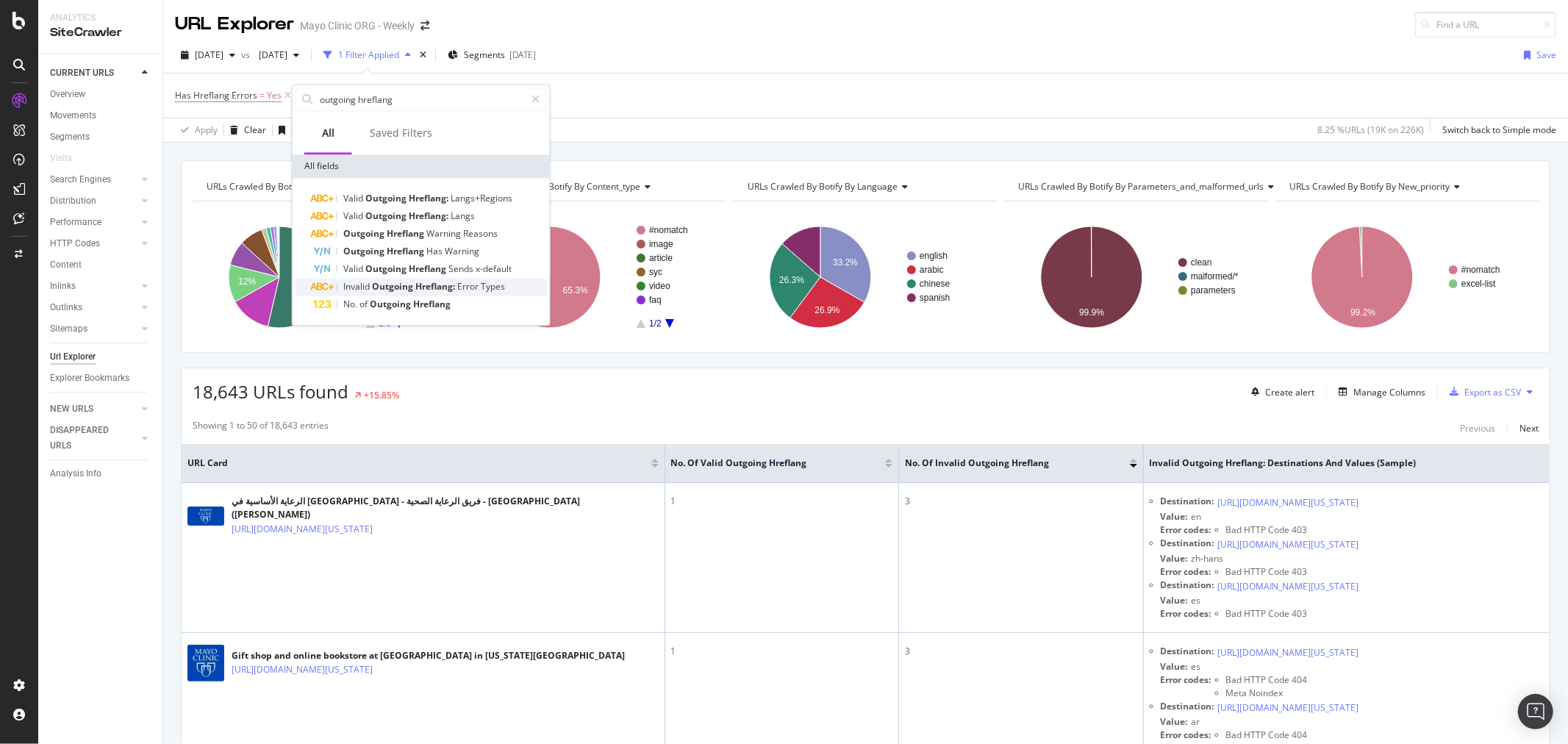
click at [407, 292] on div "Invalid Outgoing Hreflang: Error Types" at bounding box center [429, 287] width 233 height 18
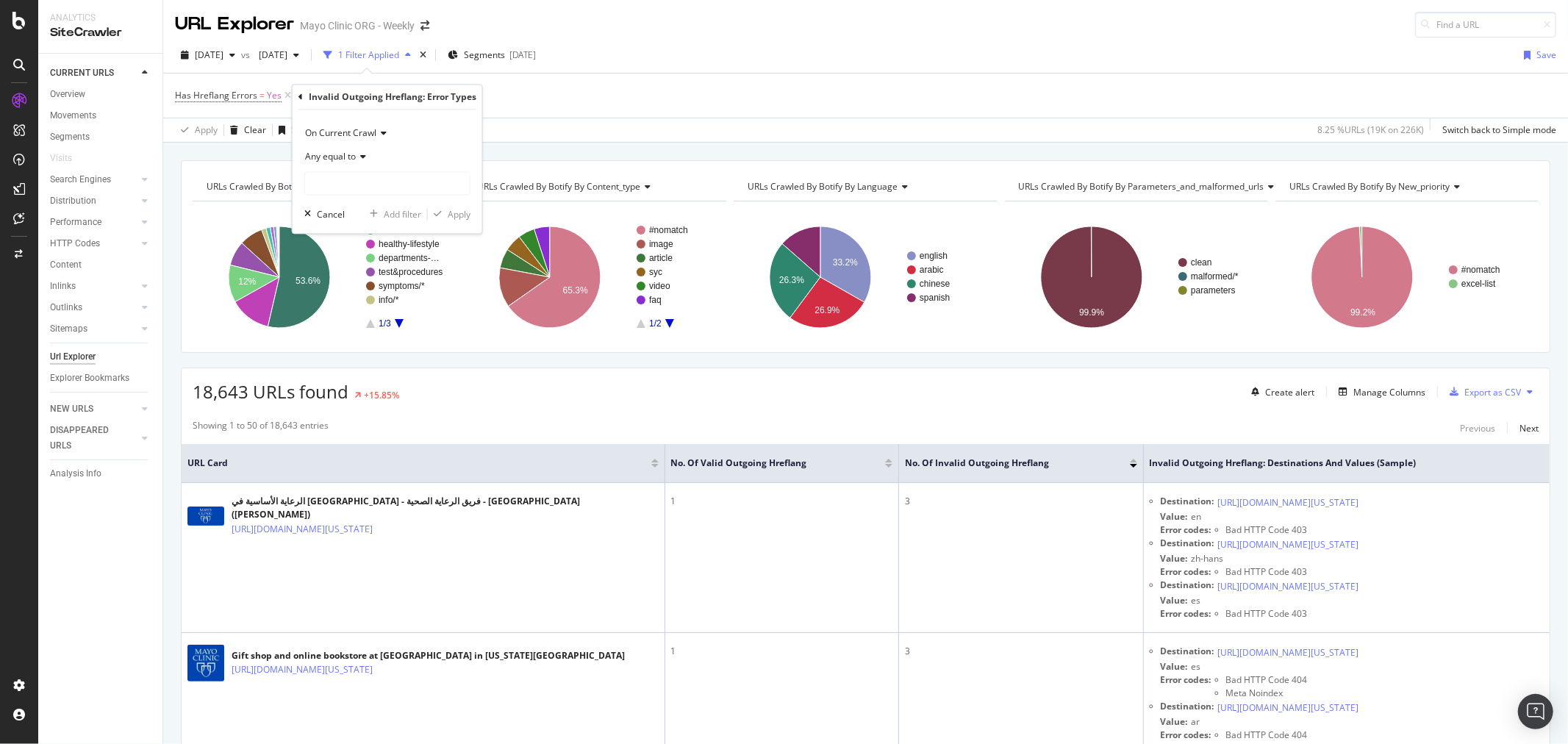
click at [349, 153] on span "Any equal to" at bounding box center [330, 157] width 51 height 13
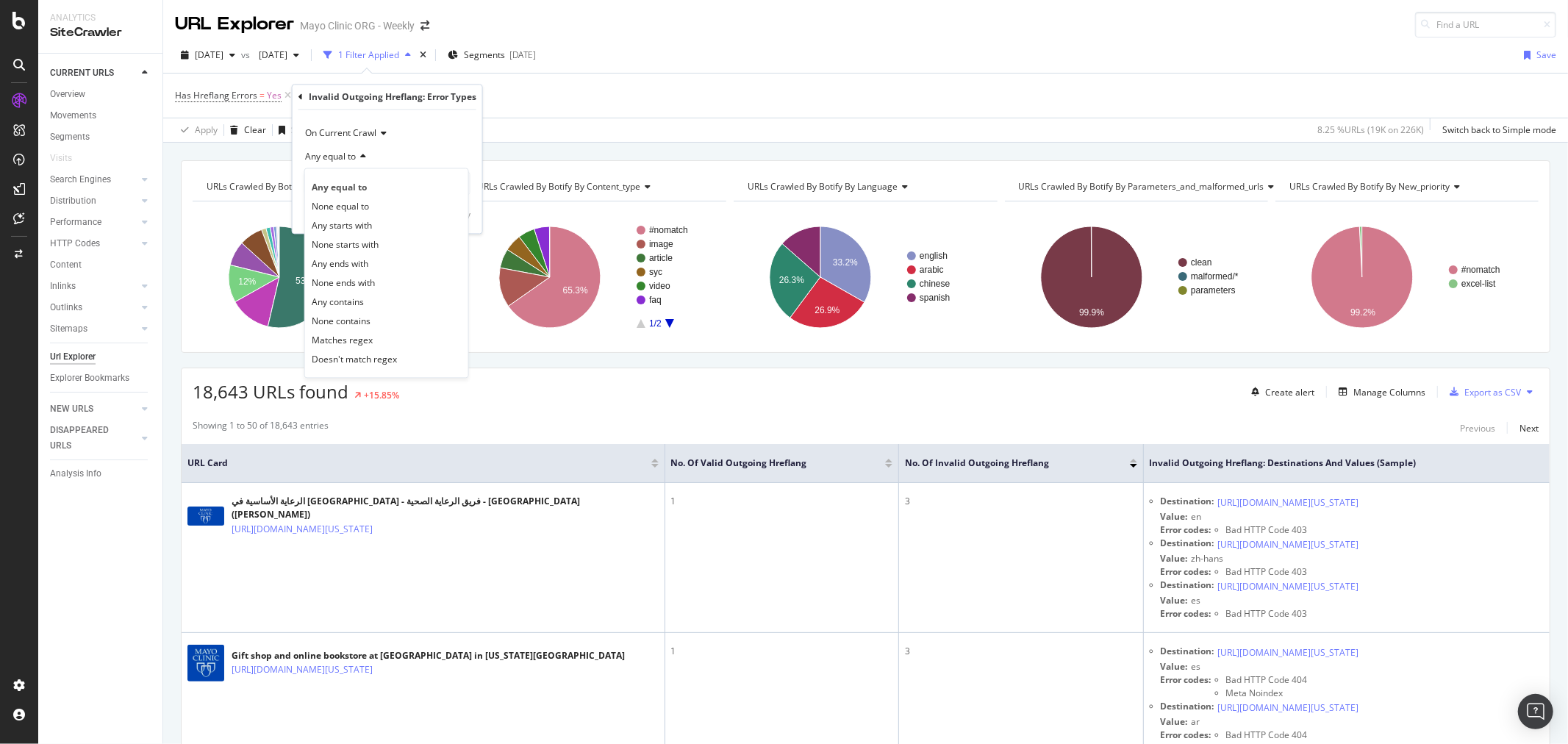
click at [407, 155] on div "Any equal to" at bounding box center [386, 158] width 166 height 24
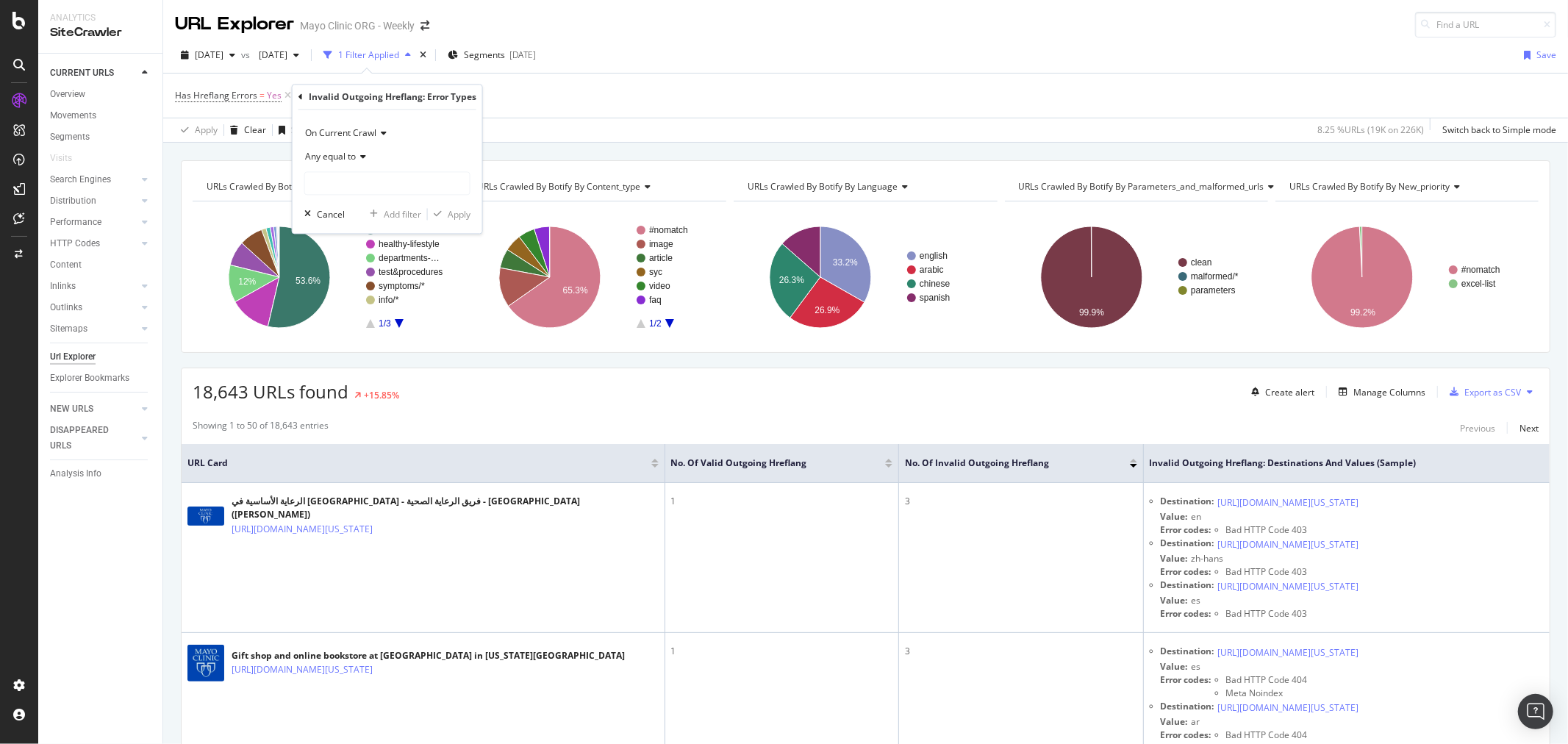
click at [337, 224] on div "On Current Crawl Any equal to Cancel Add filter Apply" at bounding box center [387, 172] width 190 height 123
click at [1398, 402] on div "Create alert Manage Columns Export as CSV" at bounding box center [1391, 391] width 293 height 25
click at [1391, 394] on div "Manage Columns" at bounding box center [1389, 392] width 72 height 13
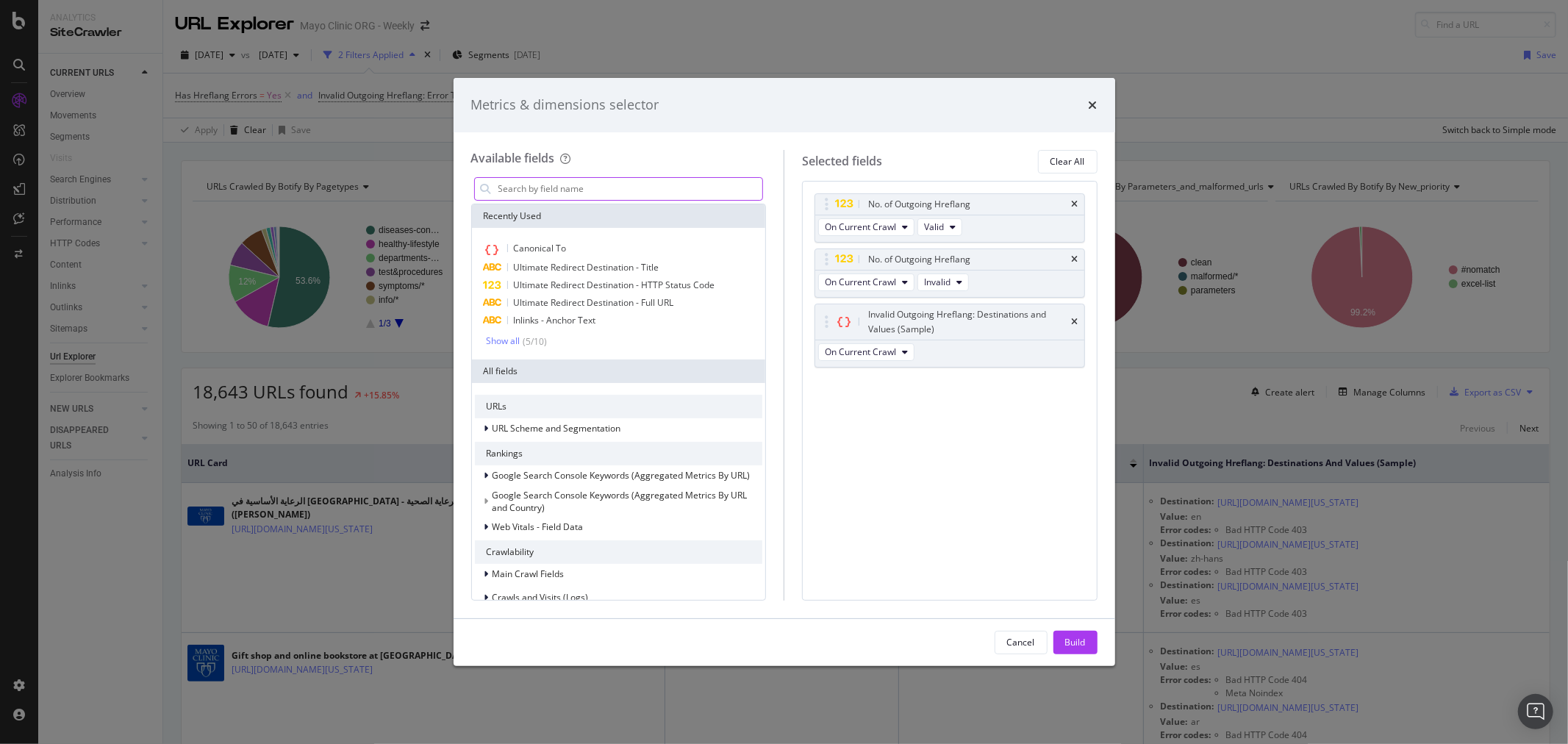
click at [555, 195] on input "modal" at bounding box center [630, 189] width 266 height 22
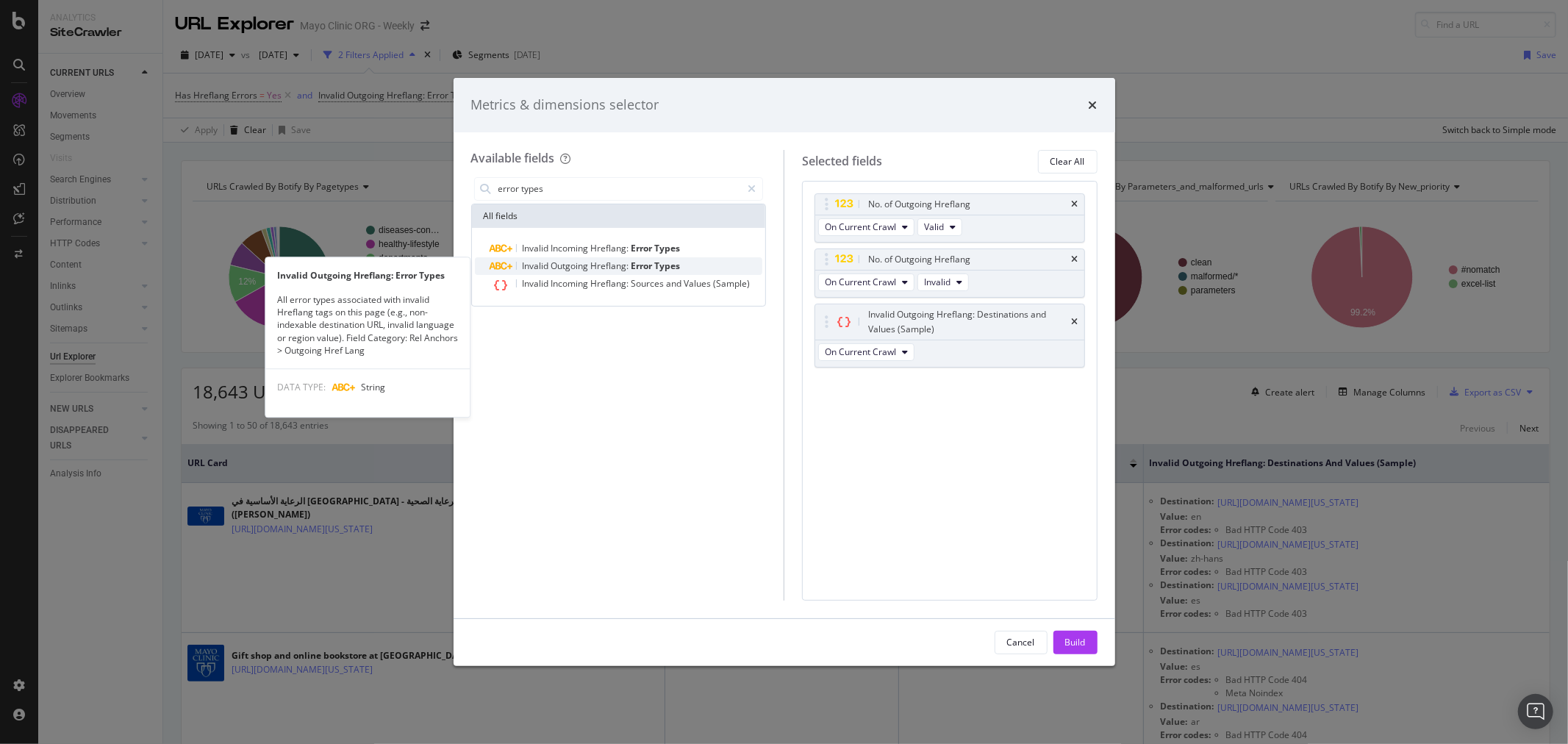
type input "error types"
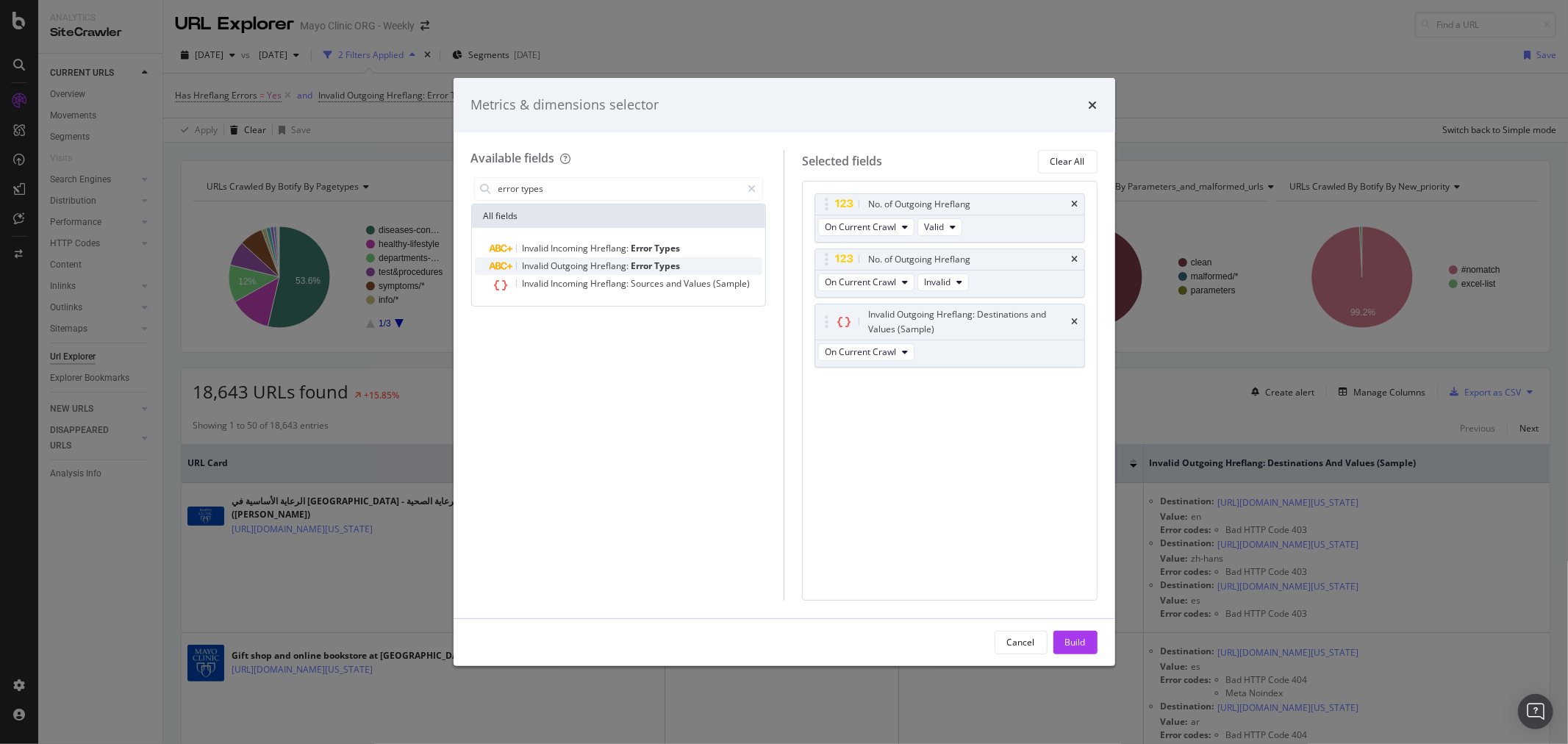
click at [588, 263] on span "Outgoing" at bounding box center [571, 265] width 40 height 13
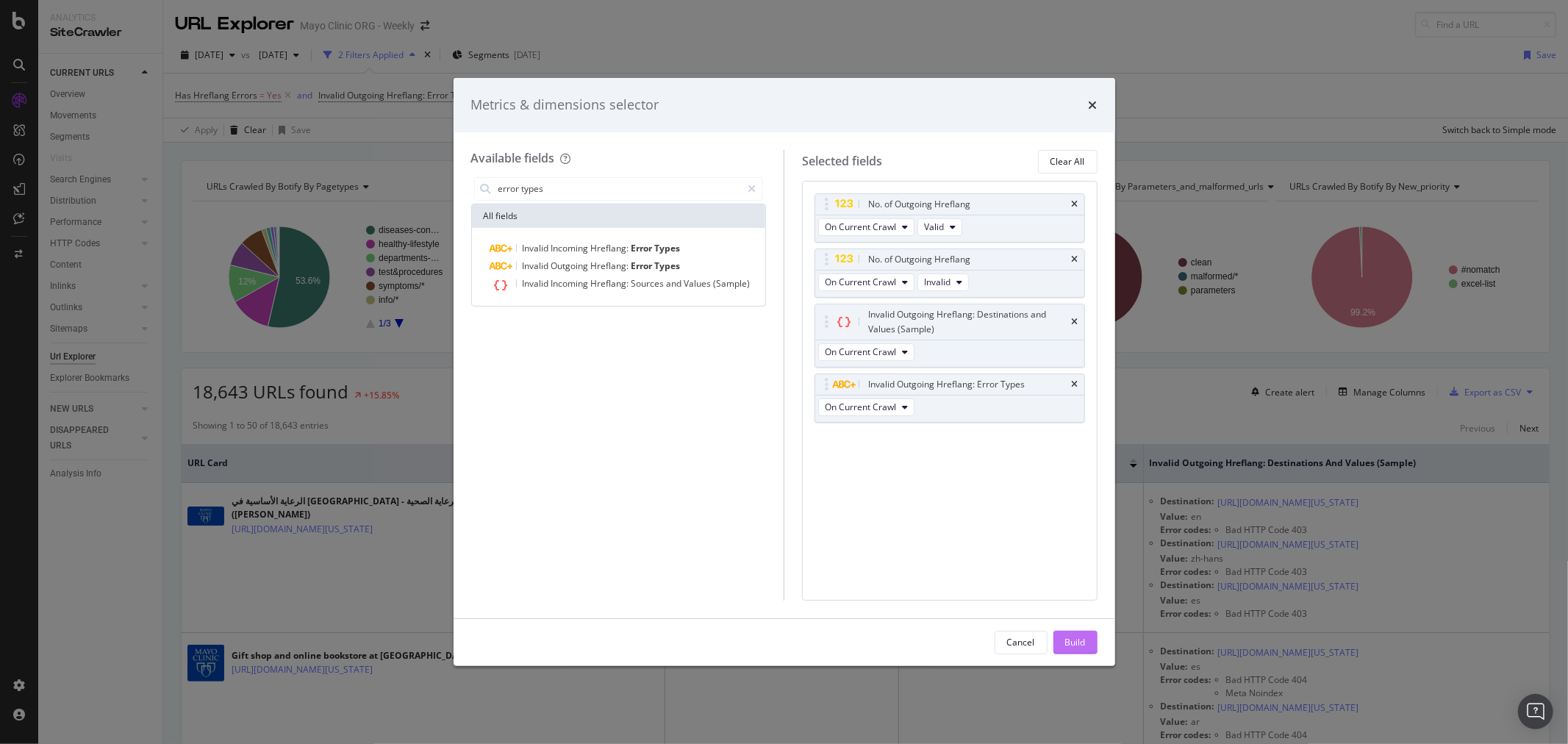
click at [1069, 639] on div "Build" at bounding box center [1075, 642] width 21 height 13
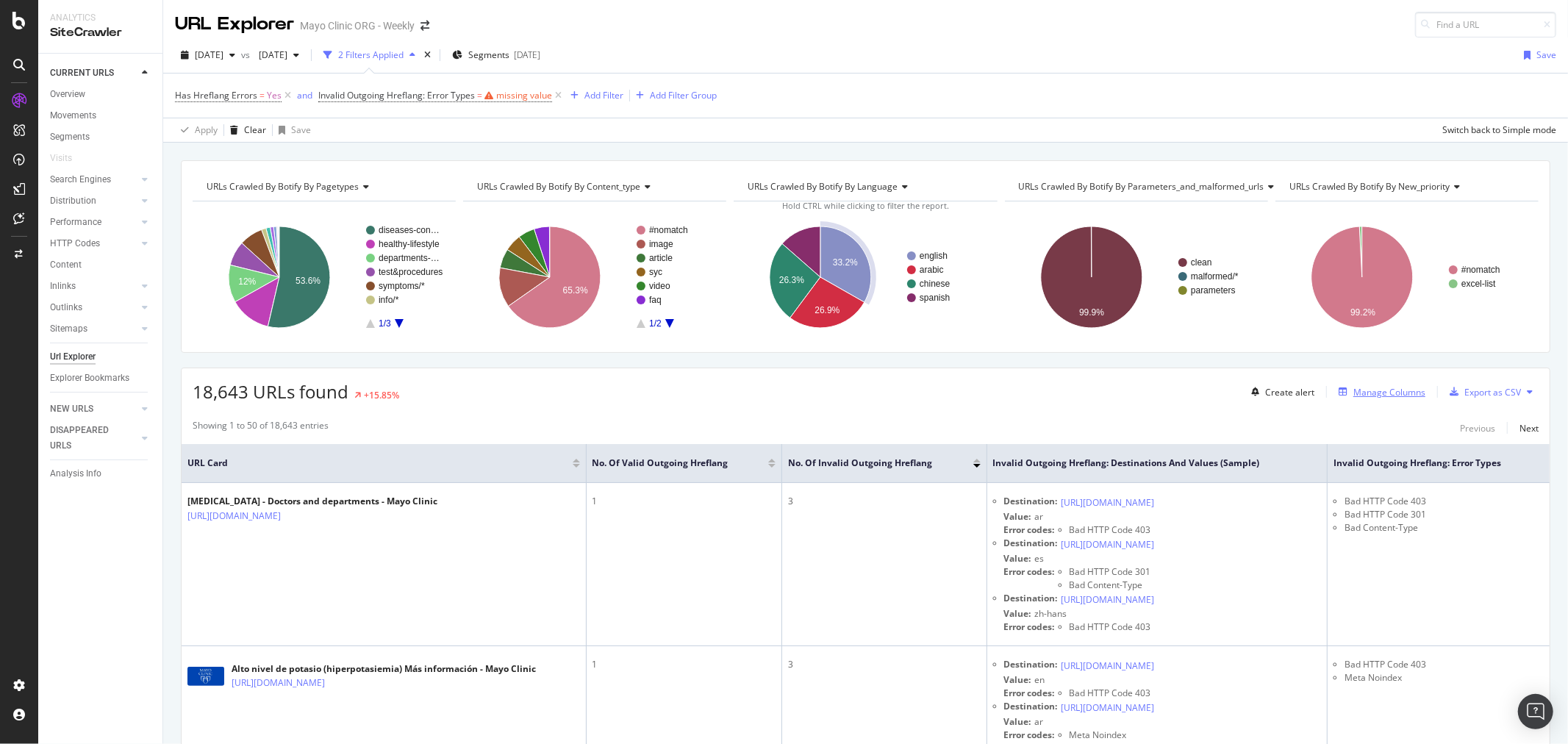
click at [1374, 386] on div "Manage Columns" at bounding box center [1389, 392] width 72 height 13
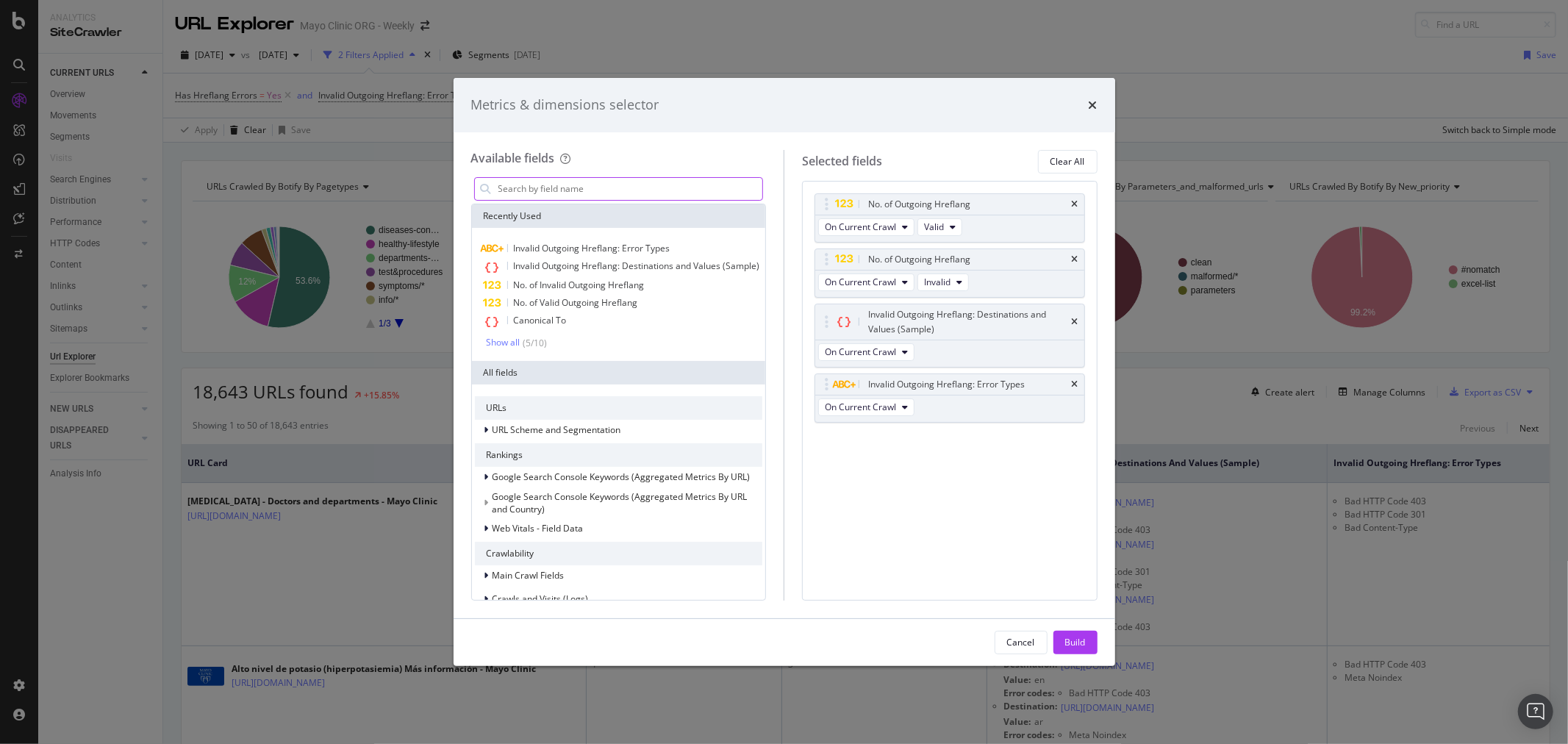
click at [552, 185] on input "modal" at bounding box center [630, 189] width 266 height 22
type input "o"
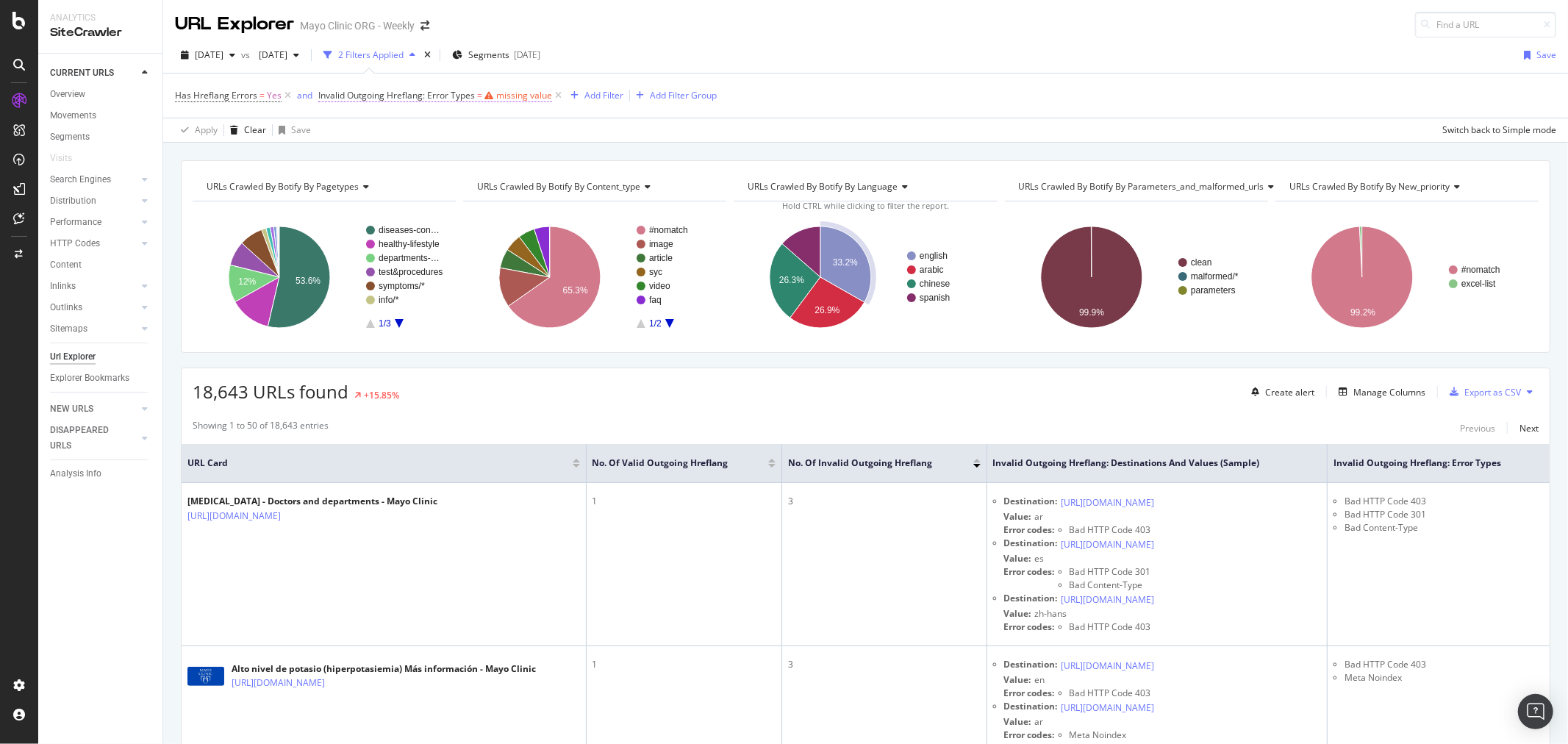
click at [410, 97] on span "Invalid Outgoing Hreflang: Error Types" at bounding box center [397, 95] width 157 height 13
click at [368, 181] on input "text" at bounding box center [412, 181] width 165 height 24
click at [371, 157] on span "Any equal to" at bounding box center [355, 154] width 51 height 13
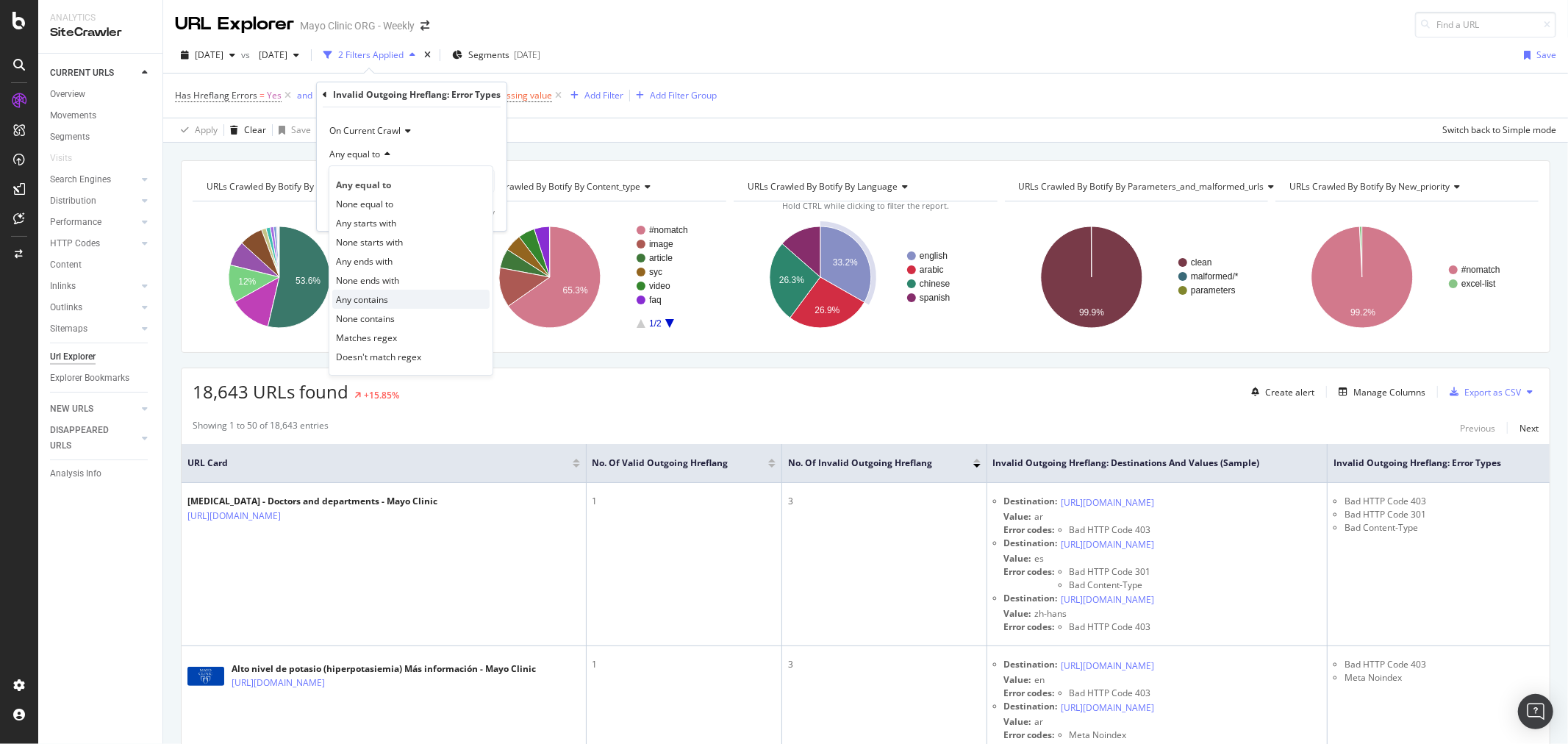
drag, startPoint x: 375, startPoint y: 305, endPoint x: 377, endPoint y: 254, distance: 51.0
click at [375, 304] on span "Any contains" at bounding box center [361, 299] width 53 height 13
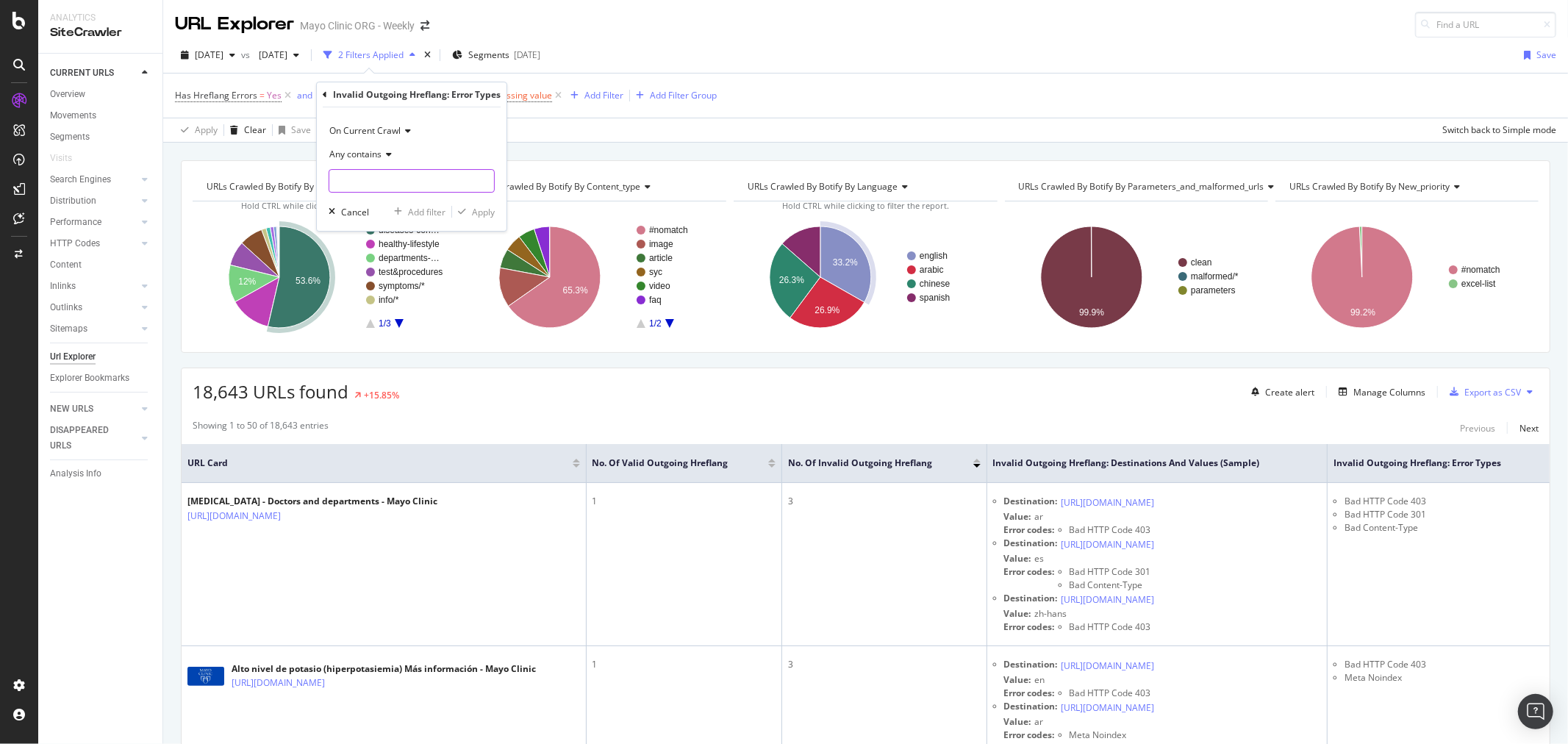
click at [375, 185] on input "text" at bounding box center [412, 181] width 165 height 24
type input "403"
click at [481, 217] on div "Apply" at bounding box center [483, 212] width 23 height 13
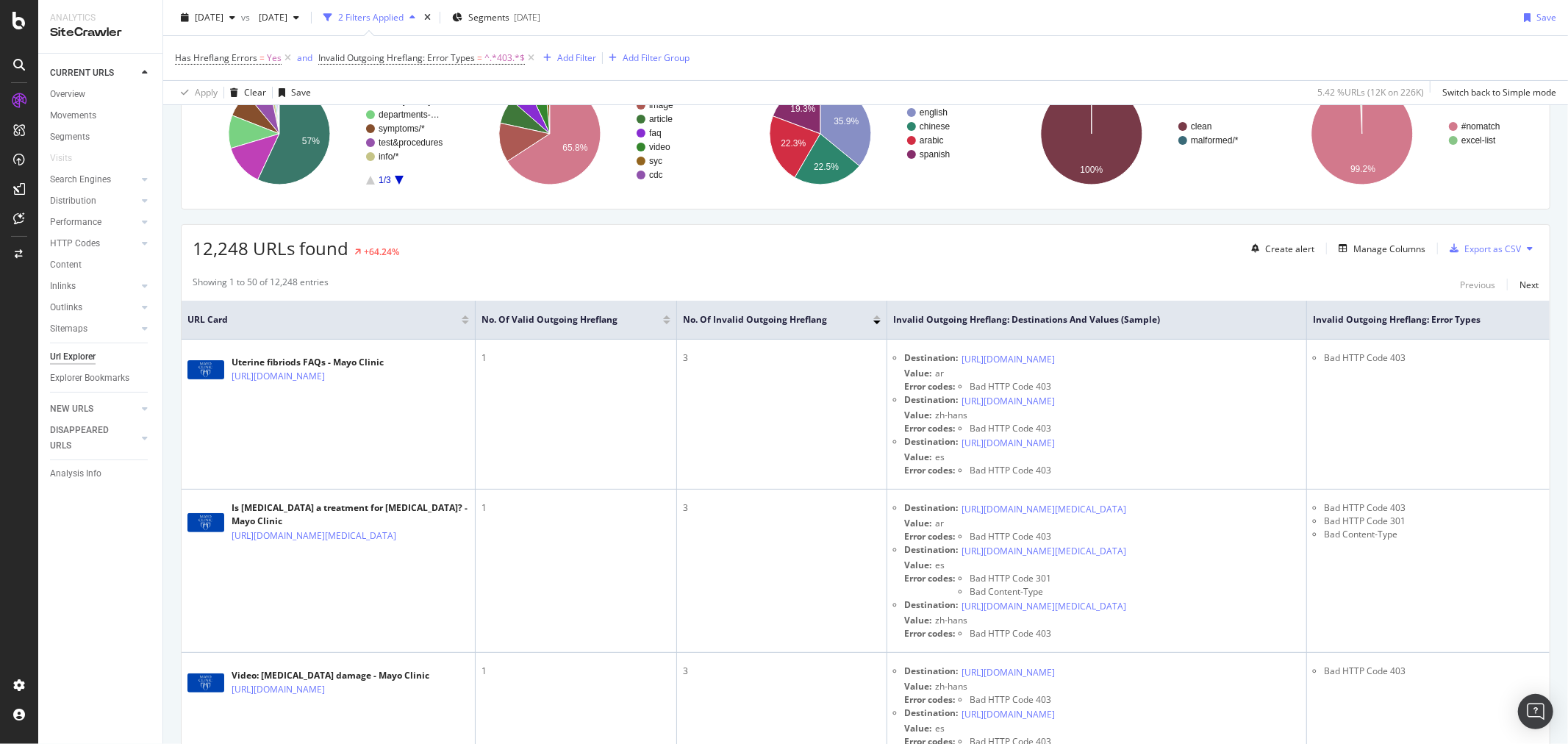
scroll to position [81, 0]
